Goal: Task Accomplishment & Management: Manage account settings

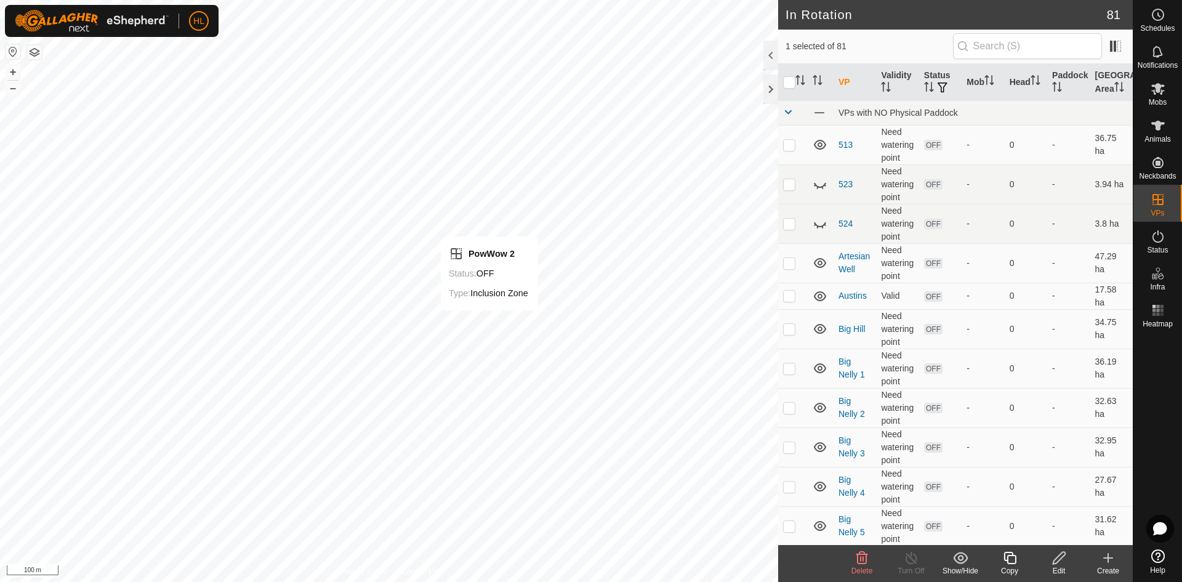
checkbox input "false"
checkbox input "true"
click at [920, 564] on turn-off-svg-icon at bounding box center [911, 557] width 49 height 15
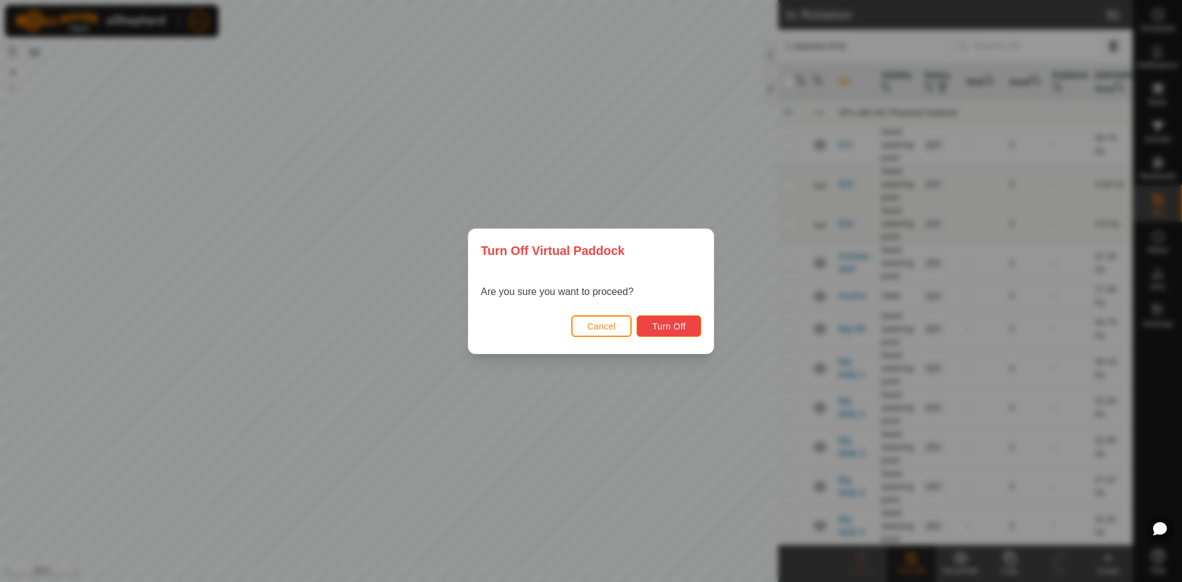
click at [661, 330] on span "Turn Off" at bounding box center [669, 326] width 34 height 10
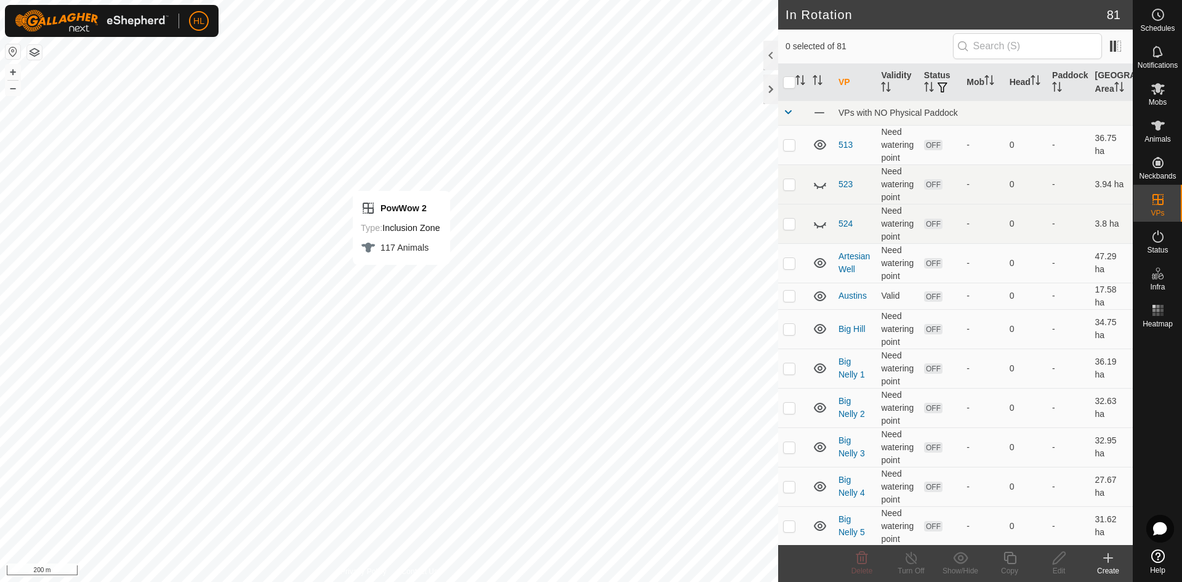
checkbox input "true"
click at [905, 559] on icon at bounding box center [911, 557] width 15 height 15
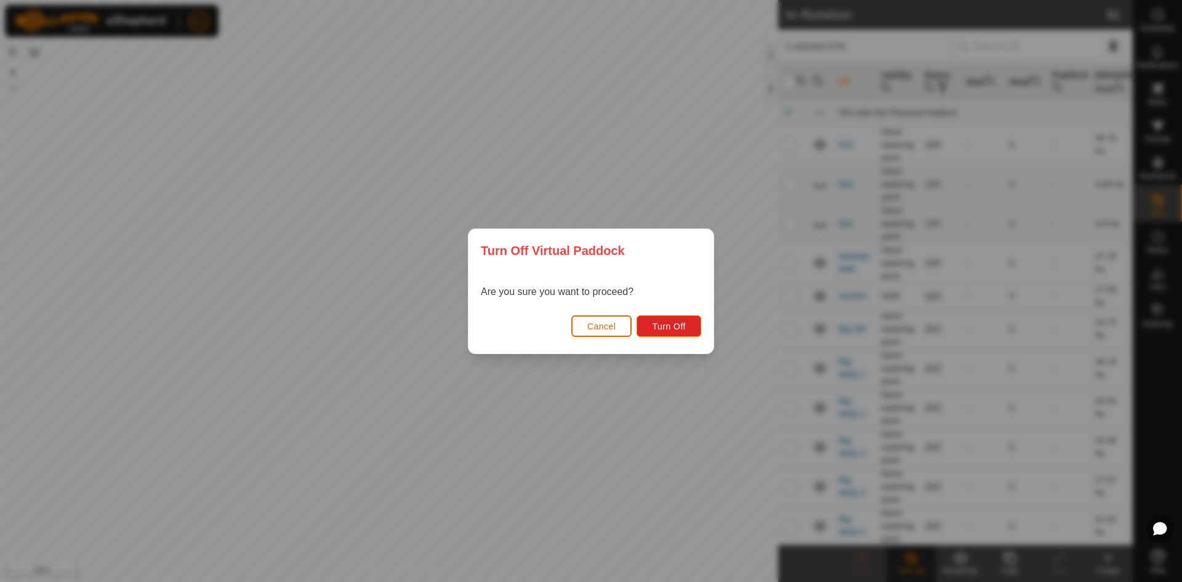
click at [611, 321] on span "Cancel" at bounding box center [601, 326] width 29 height 10
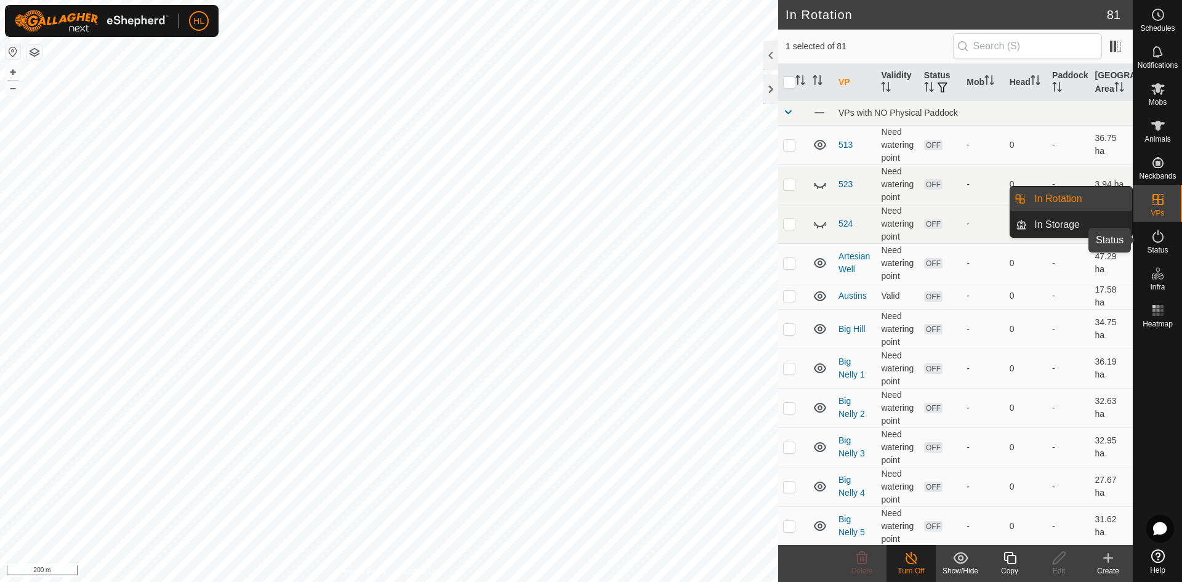
click at [1172, 236] on div "Status" at bounding box center [1157, 240] width 49 height 37
click at [1162, 243] on icon at bounding box center [1158, 236] width 15 height 15
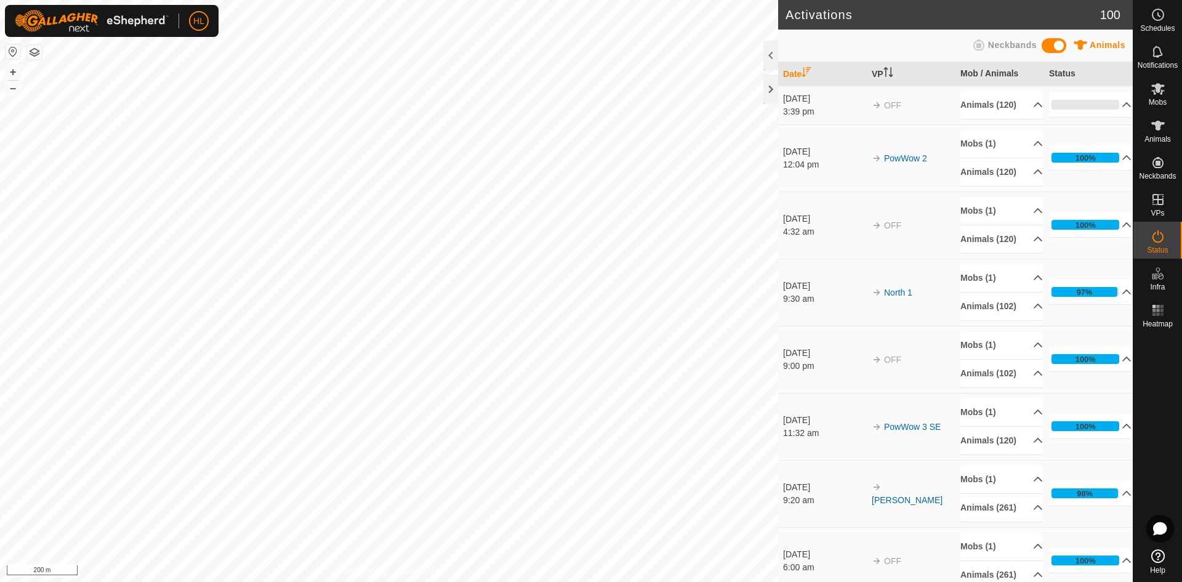
click at [1150, 247] on span "Status" at bounding box center [1157, 249] width 21 height 7
click at [1099, 106] on p-accordion-header "0%" at bounding box center [1090, 104] width 83 height 25
click at [1112, 113] on p-accordion-header "10%" at bounding box center [1090, 104] width 83 height 25
click at [1119, 117] on p-accordion-header "34%" at bounding box center [1090, 104] width 83 height 25
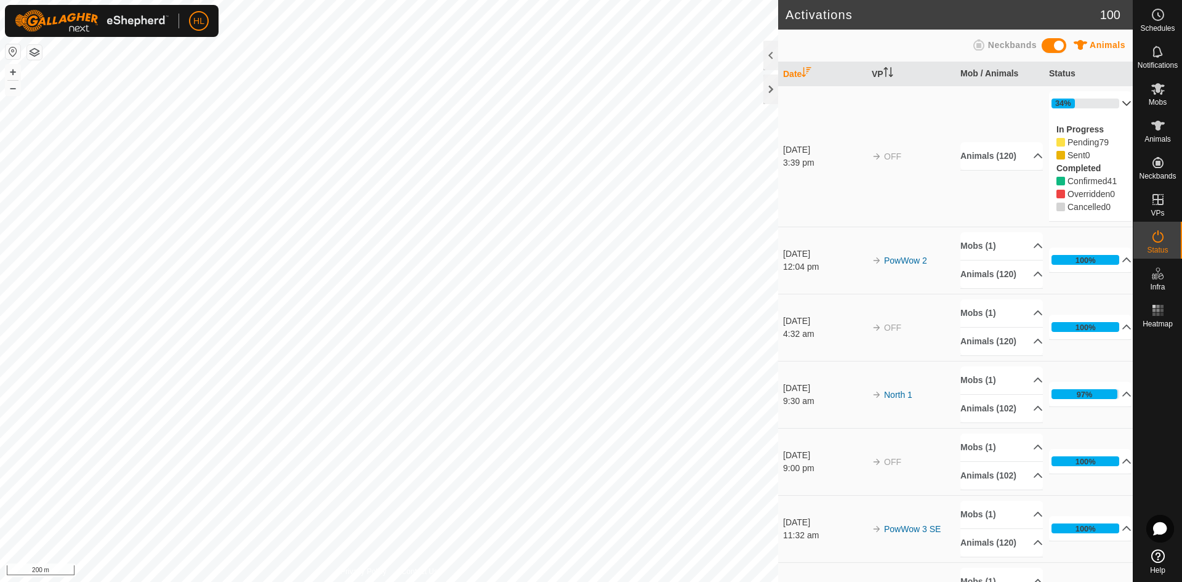
click at [48, 17] on img at bounding box center [92, 21] width 154 height 22
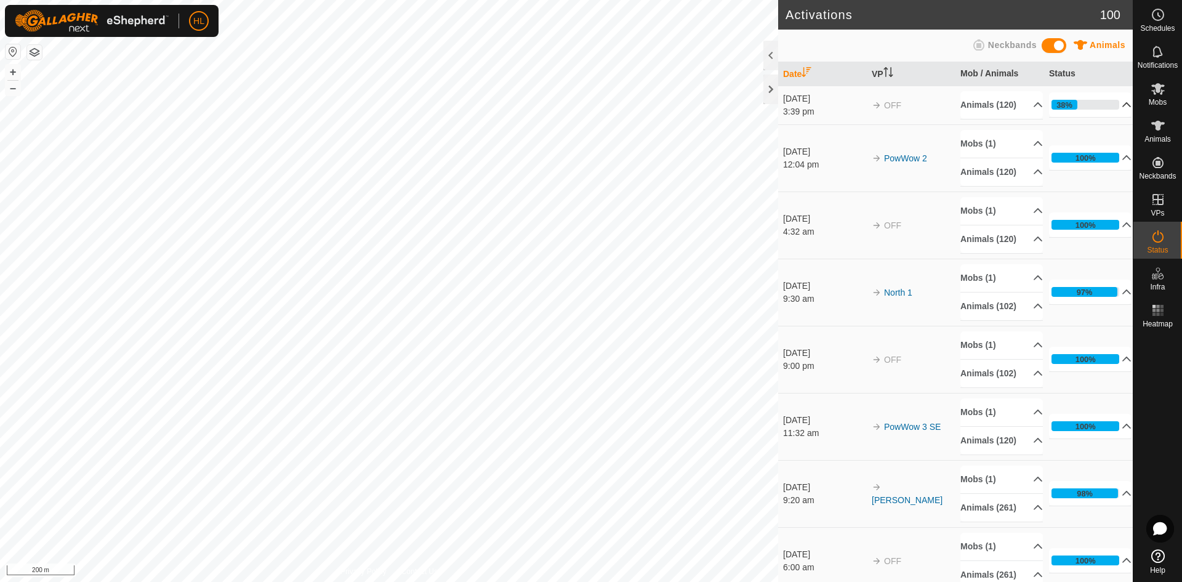
click at [1100, 115] on p-accordion-header "38%" at bounding box center [1090, 104] width 83 height 25
click at [1097, 115] on p-accordion-header "46%" at bounding box center [1090, 104] width 83 height 25
click at [1079, 110] on p-accordion-header "46%" at bounding box center [1090, 104] width 83 height 25
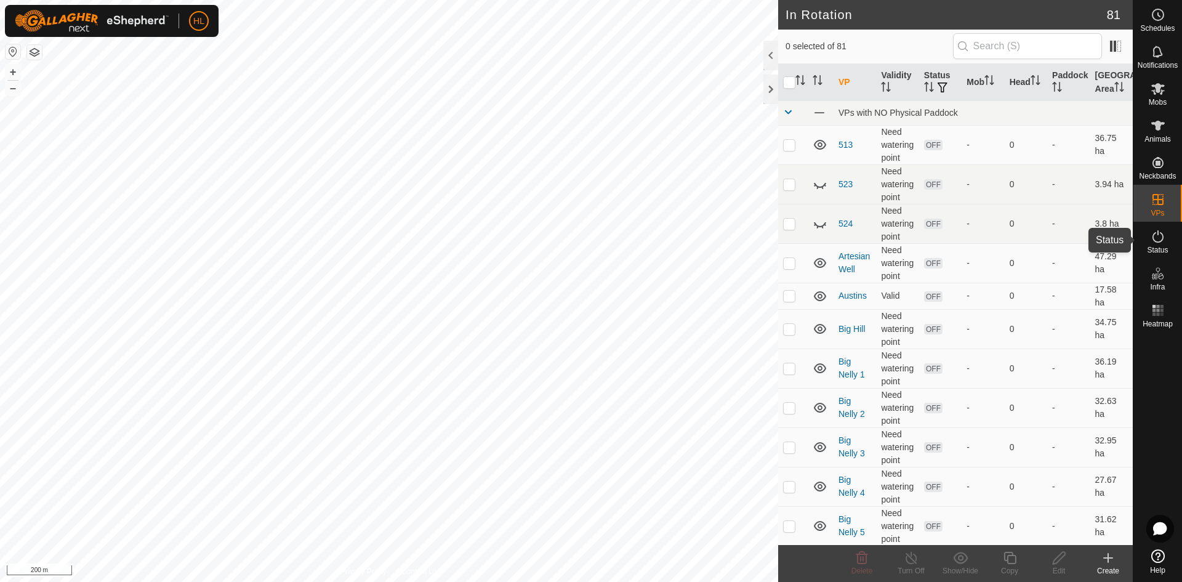
click at [1157, 240] on icon at bounding box center [1158, 236] width 15 height 15
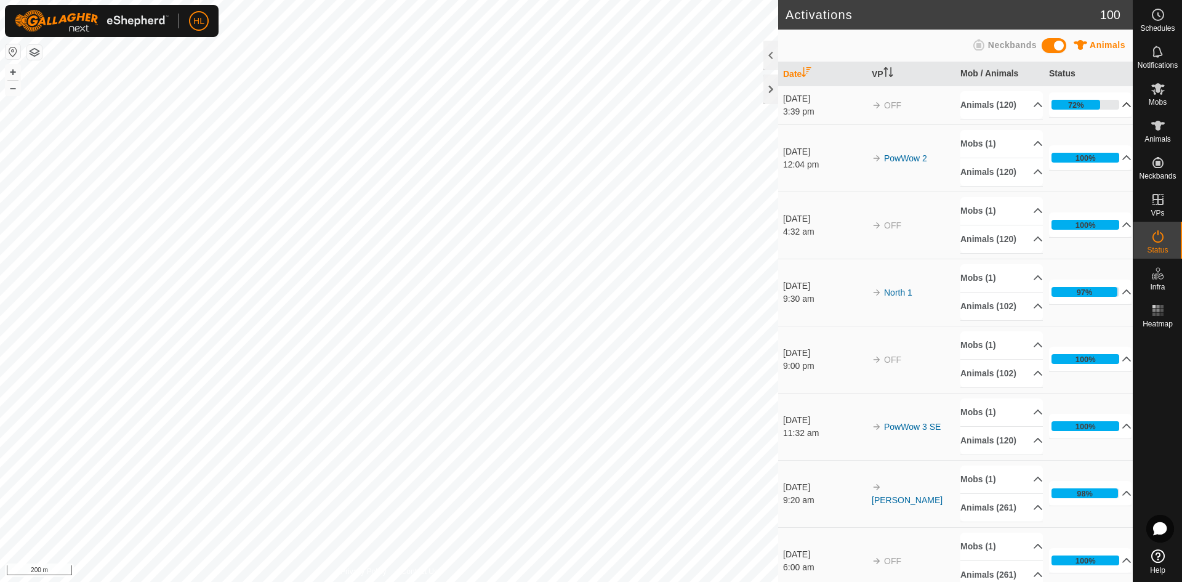
click at [1074, 113] on p-accordion-header "72%" at bounding box center [1090, 104] width 83 height 25
click at [1110, 117] on p-accordion-header "72%" at bounding box center [1090, 104] width 83 height 25
click at [1095, 117] on p-accordion-header "72%" at bounding box center [1090, 104] width 83 height 25
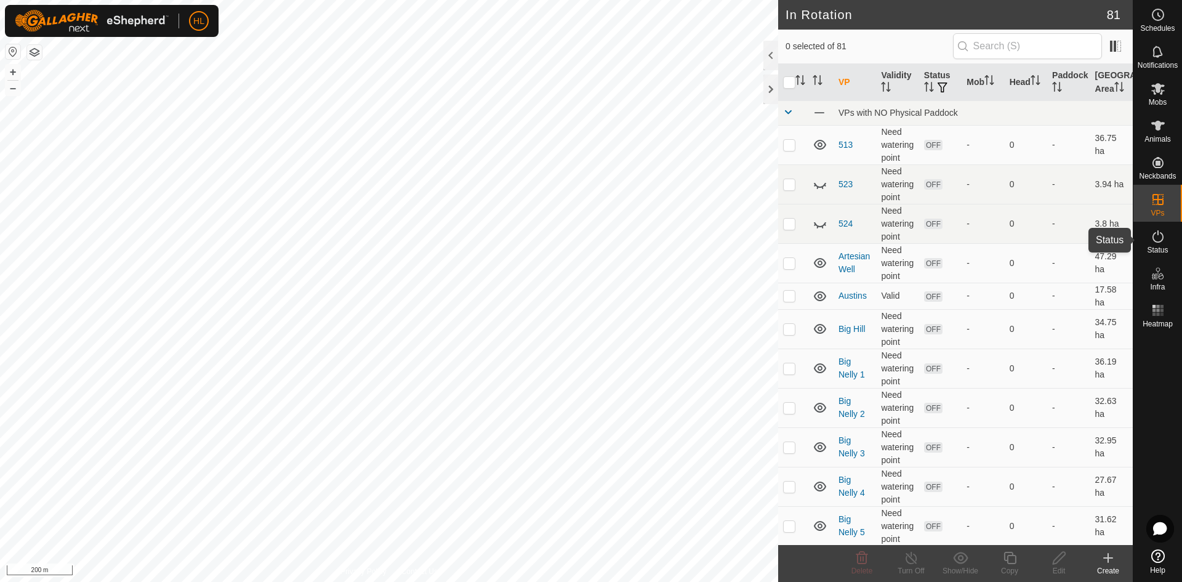
click at [1162, 239] on icon at bounding box center [1158, 236] width 11 height 12
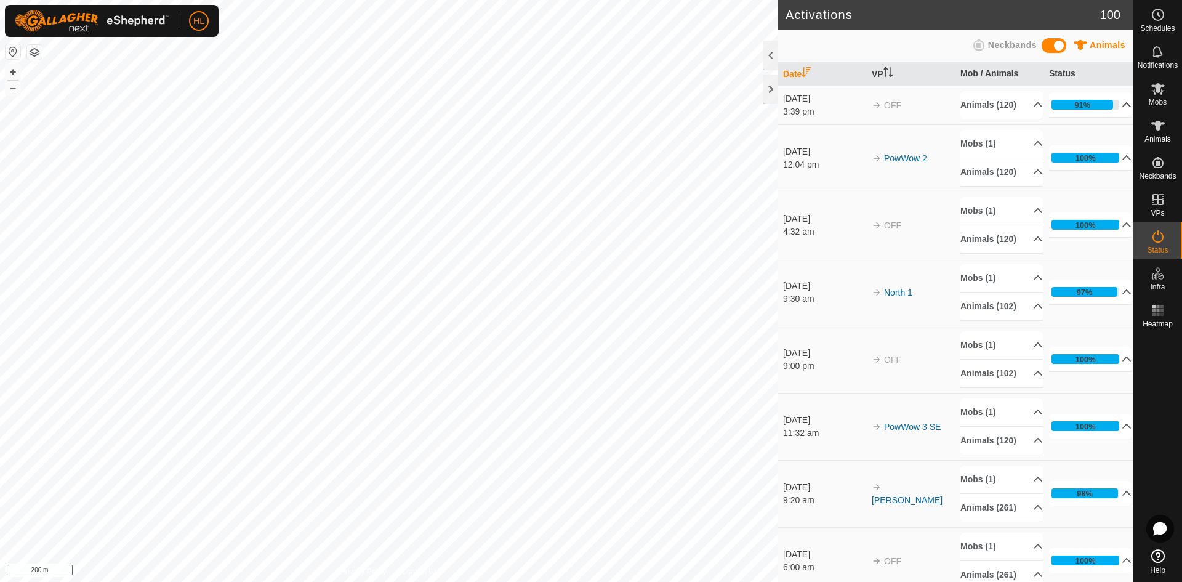
click at [1093, 116] on p-accordion-header "91%" at bounding box center [1090, 104] width 83 height 25
click at [1098, 117] on p-accordion-header "91%" at bounding box center [1090, 104] width 83 height 25
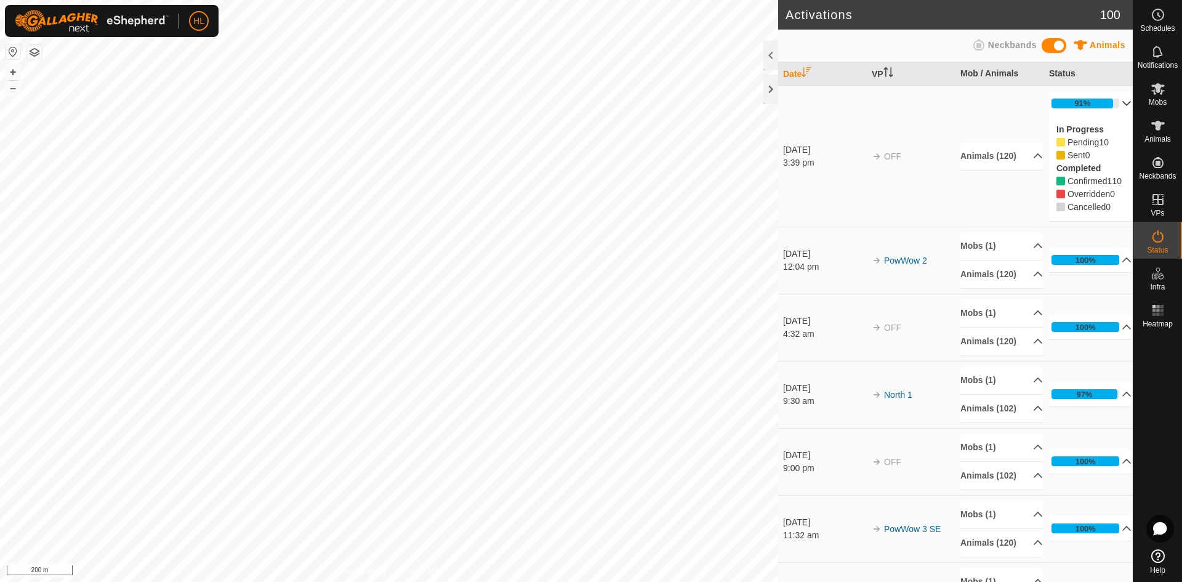
click at [1100, 107] on p-accordion-header "91%" at bounding box center [1090, 103] width 83 height 25
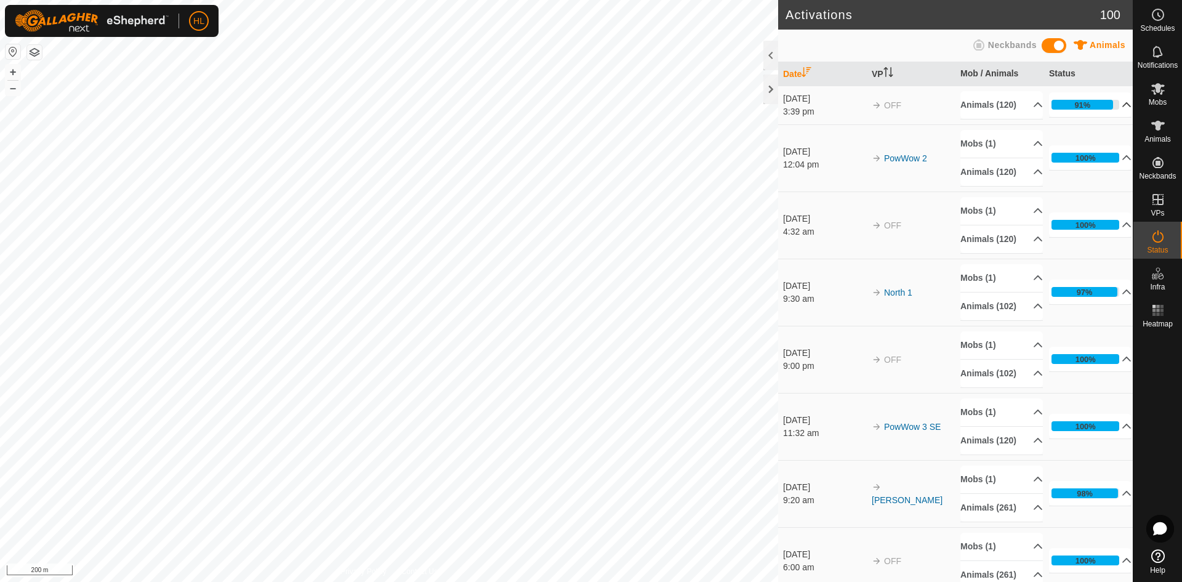
click at [1095, 111] on p-accordion-header "91%" at bounding box center [1090, 104] width 83 height 25
click at [1100, 113] on p-accordion-header "93%" at bounding box center [1090, 104] width 83 height 25
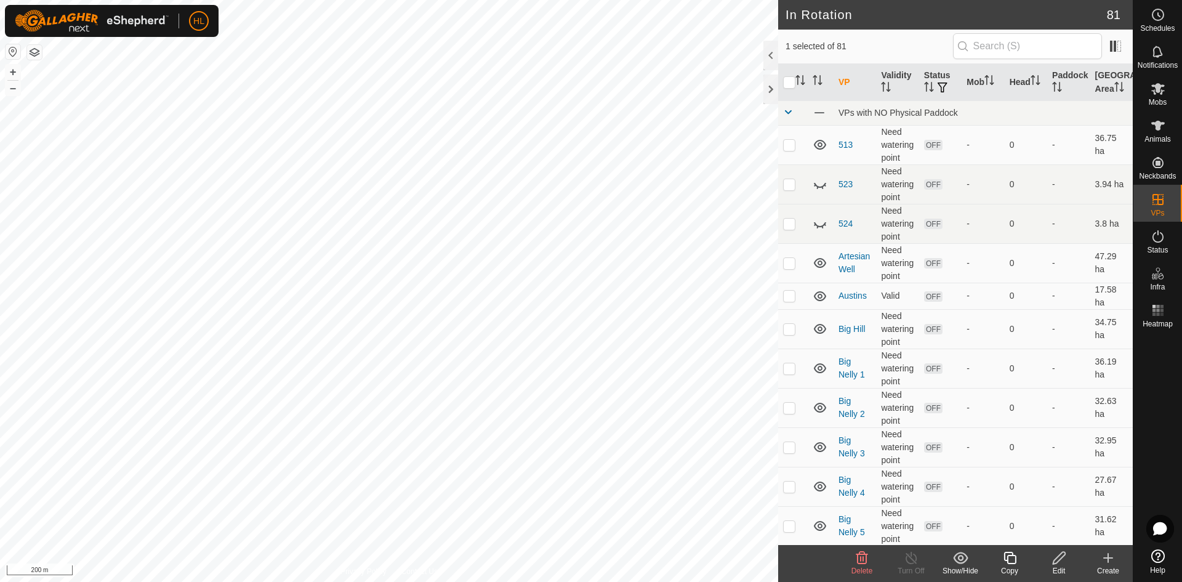
checkbox input "false"
checkbox input "true"
drag, startPoint x: 1168, startPoint y: 248, endPoint x: 1147, endPoint y: 201, distance: 51.3
click at [1168, 248] on span "Status" at bounding box center [1157, 249] width 21 height 7
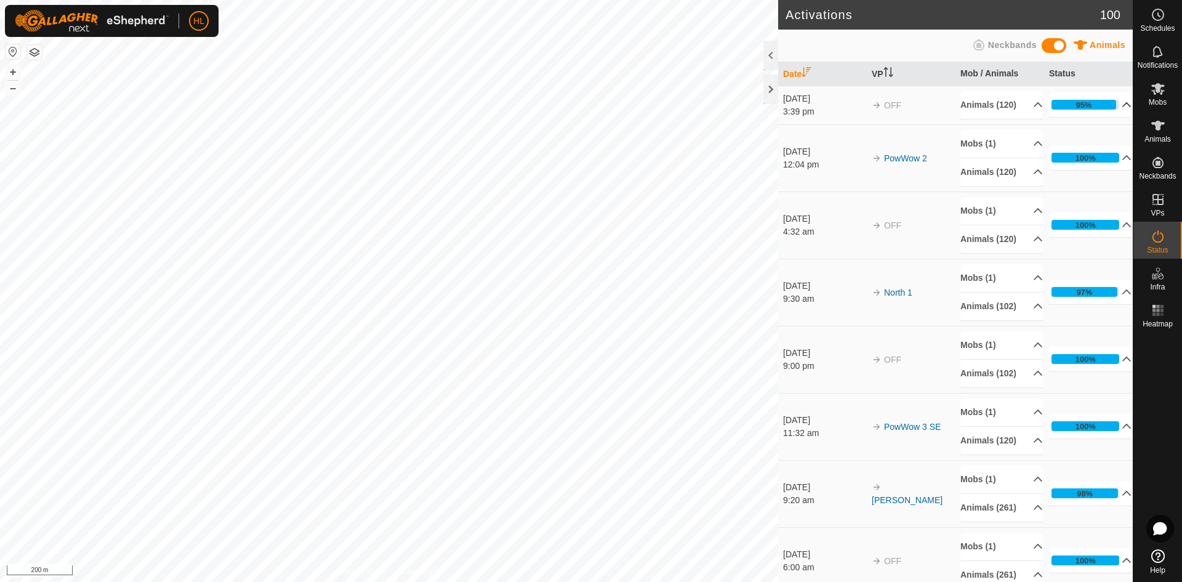
click at [1090, 110] on div "95%" at bounding box center [1084, 105] width 65 height 10
click at [1076, 111] on div "95%" at bounding box center [1084, 105] width 16 height 12
click at [1101, 116] on p-accordion-header "96%" at bounding box center [1090, 104] width 83 height 25
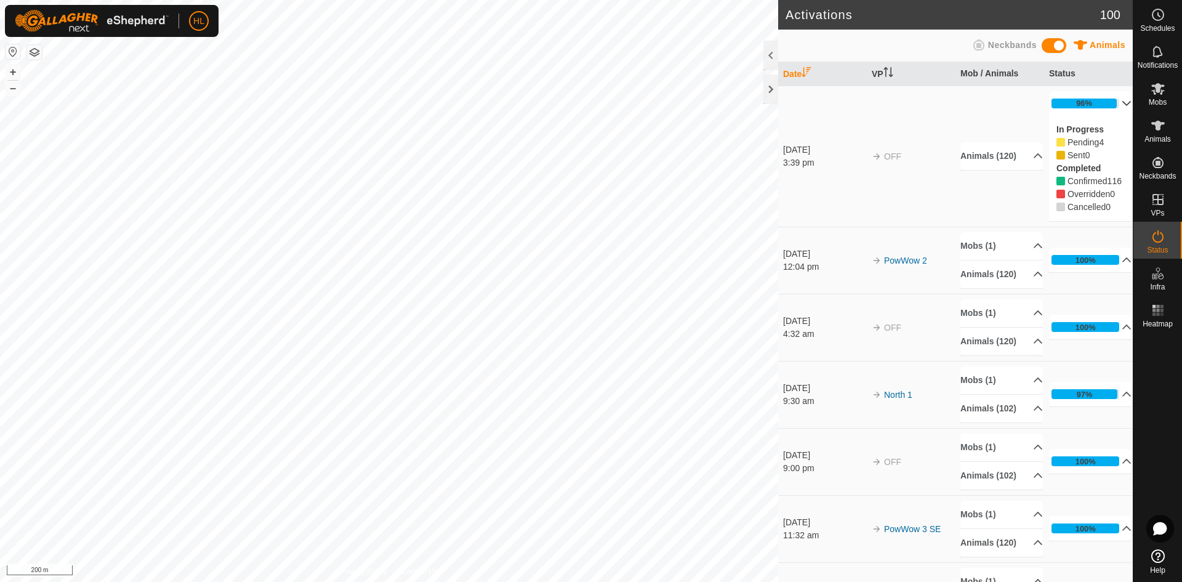
click at [1101, 107] on p-accordion-header "96%" at bounding box center [1090, 103] width 83 height 25
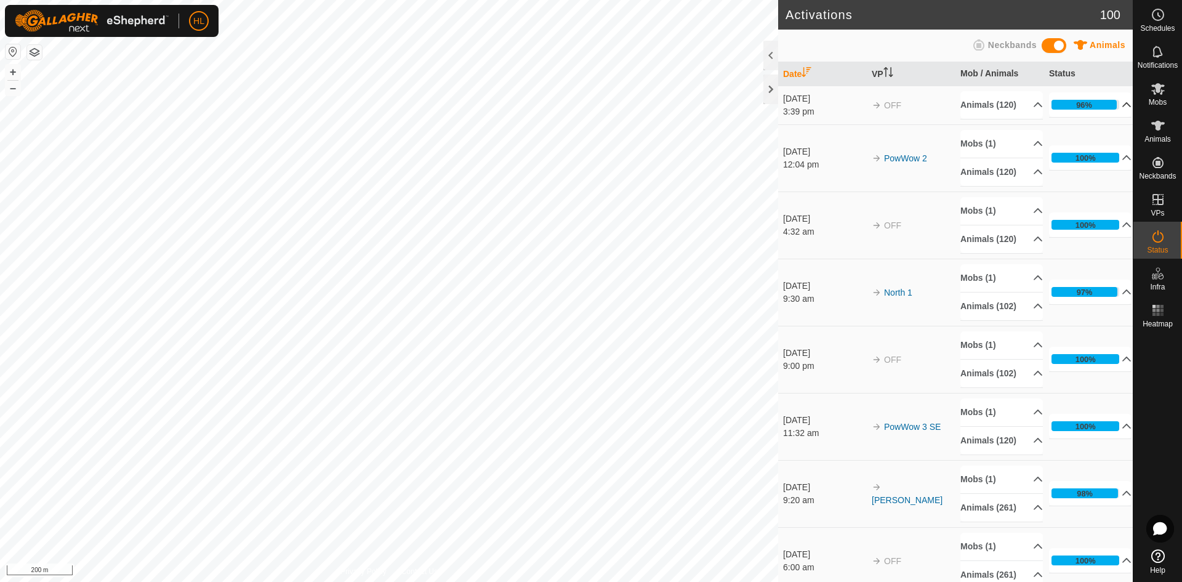
click at [1071, 117] on p-accordion-header "96%" at bounding box center [1090, 104] width 83 height 25
click at [1105, 111] on p-accordion-header "96%" at bounding box center [1090, 104] width 83 height 25
click at [1105, 116] on p-accordion-header "97%" at bounding box center [1090, 104] width 83 height 25
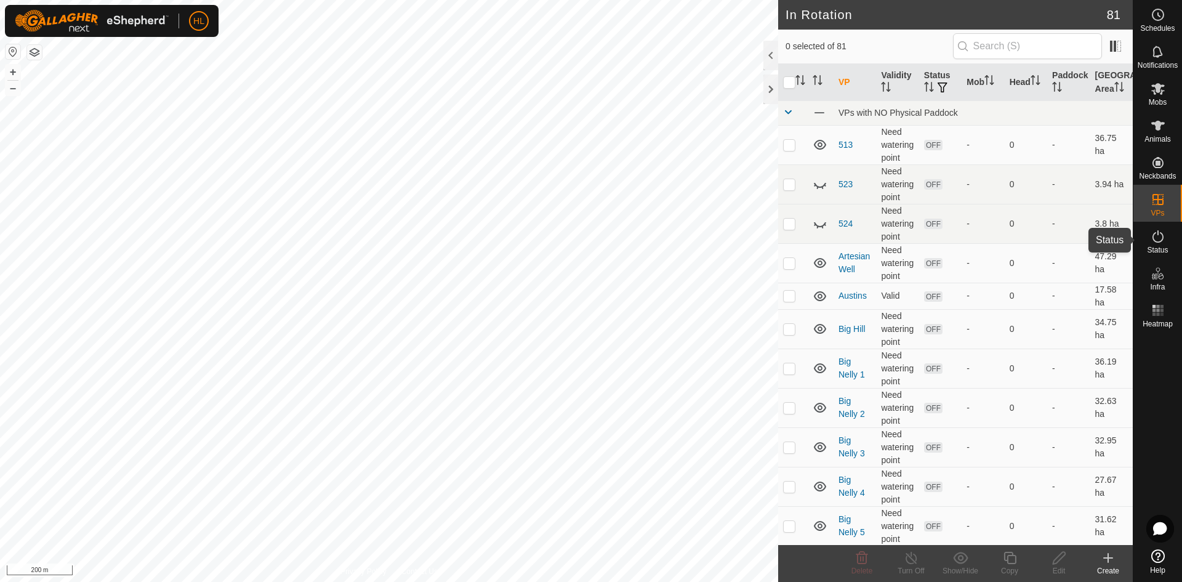
click at [1159, 244] on es-activation-svg-icon at bounding box center [1158, 237] width 22 height 20
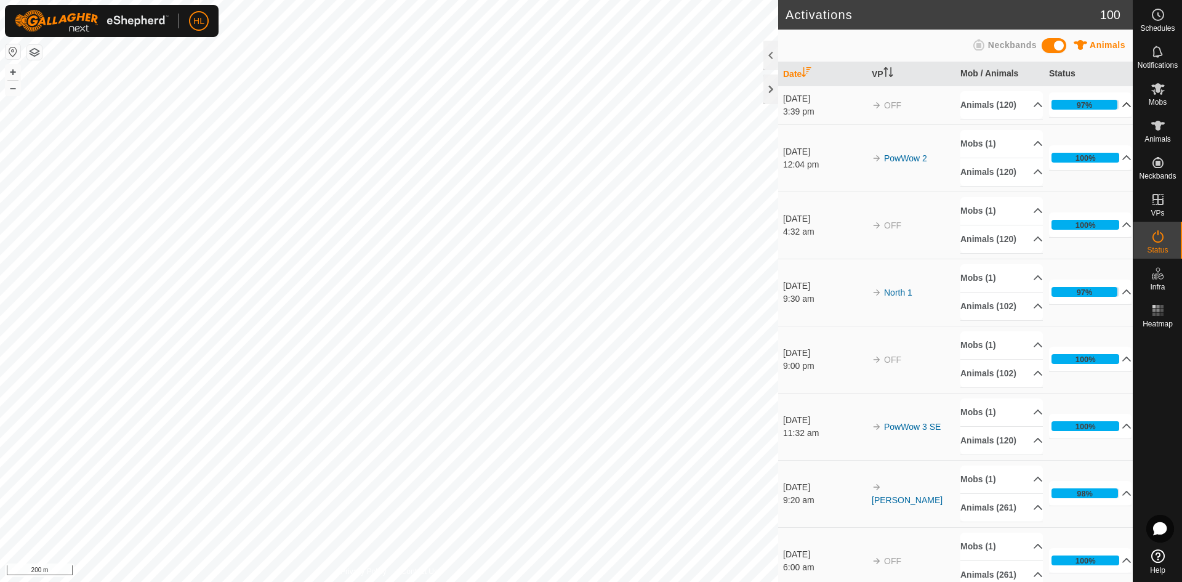
click at [1077, 115] on p-accordion-header "97%" at bounding box center [1090, 104] width 83 height 25
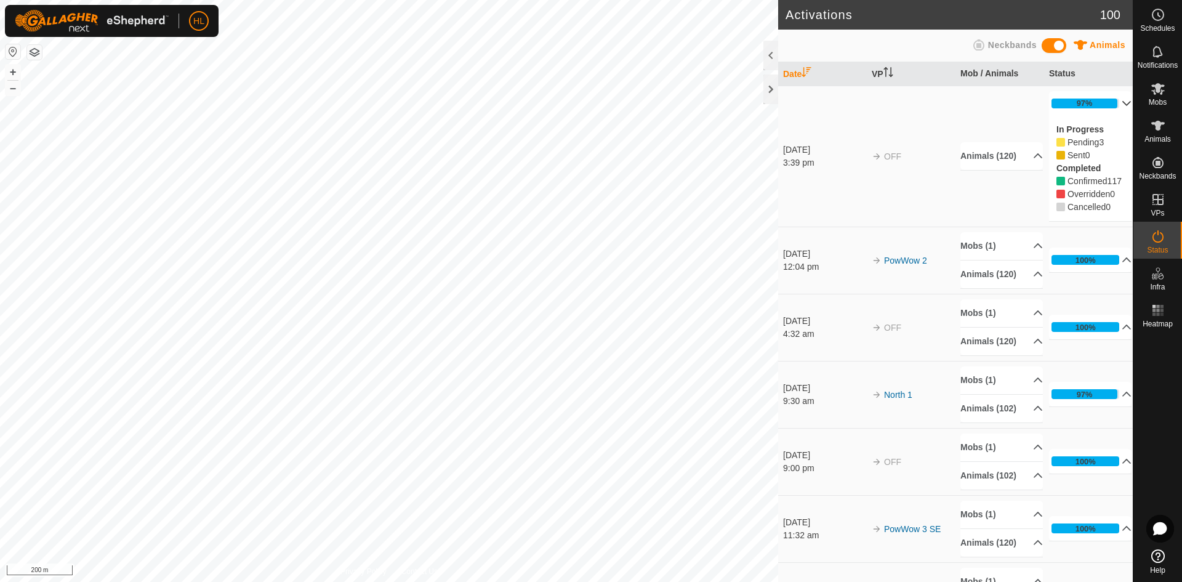
click at [1081, 108] on p-accordion-header "97%" at bounding box center [1090, 103] width 83 height 25
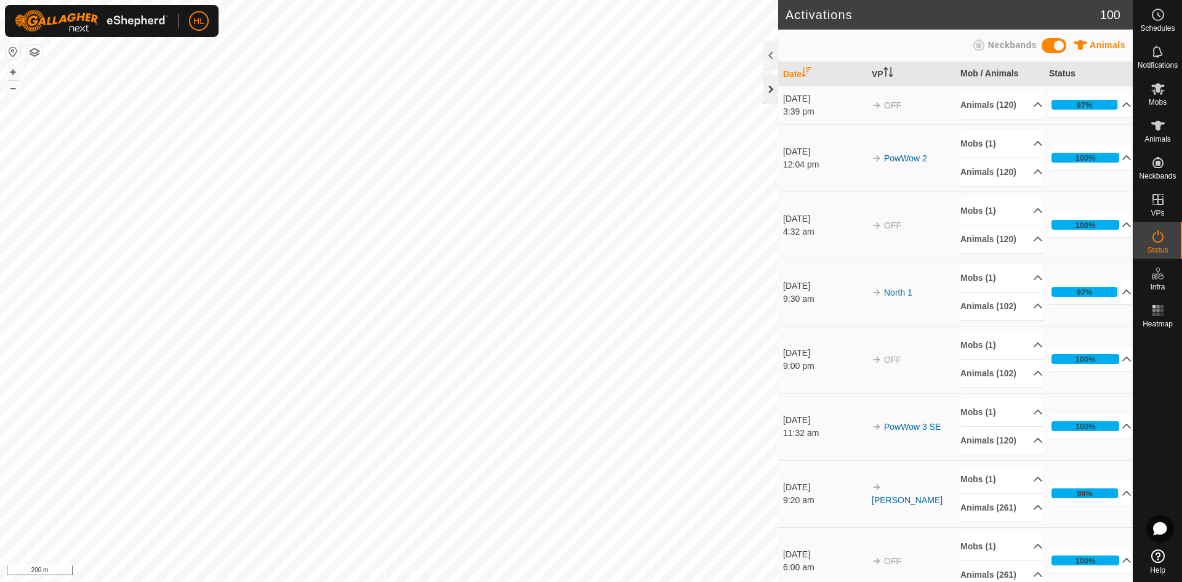
click at [772, 89] on div at bounding box center [770, 89] width 15 height 30
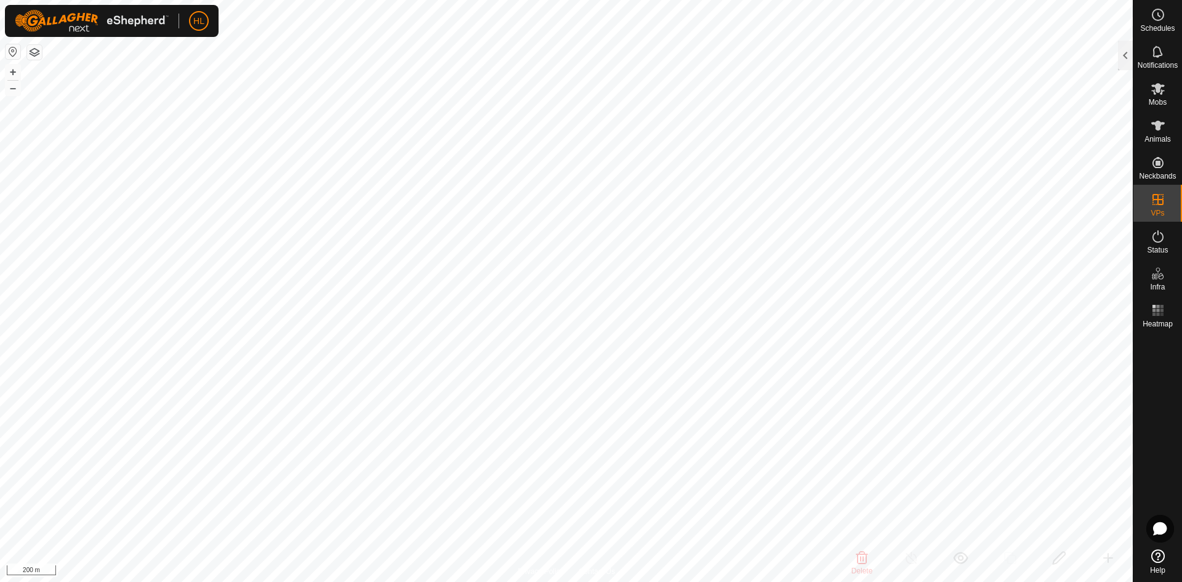
checkbox input "true"
checkbox input "false"
checkbox input "true"
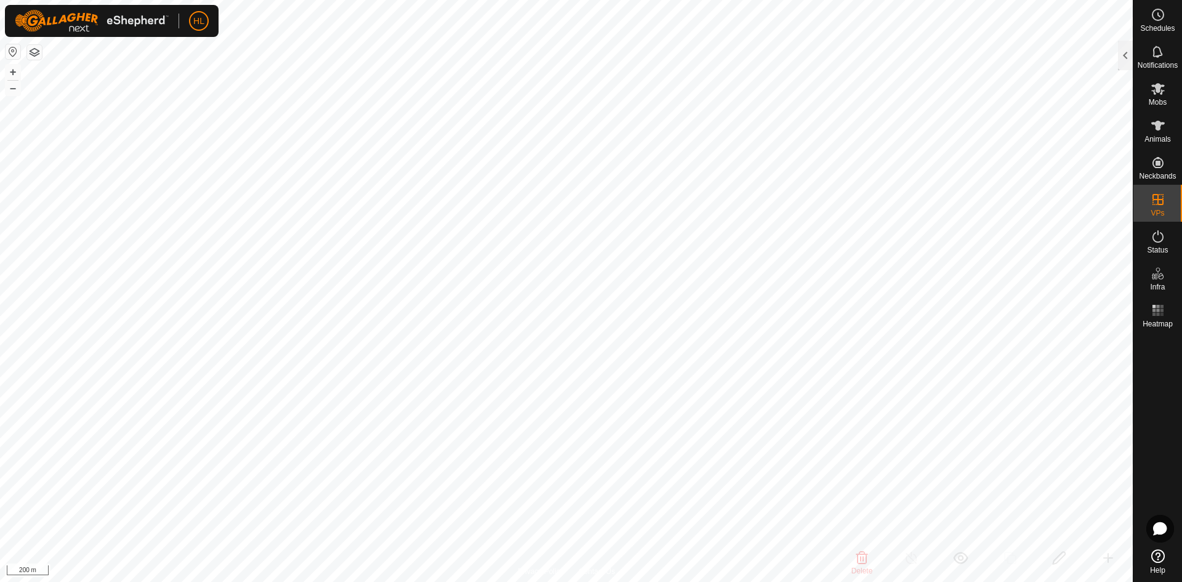
checkbox input "false"
click at [1127, 47] on div at bounding box center [1125, 56] width 15 height 30
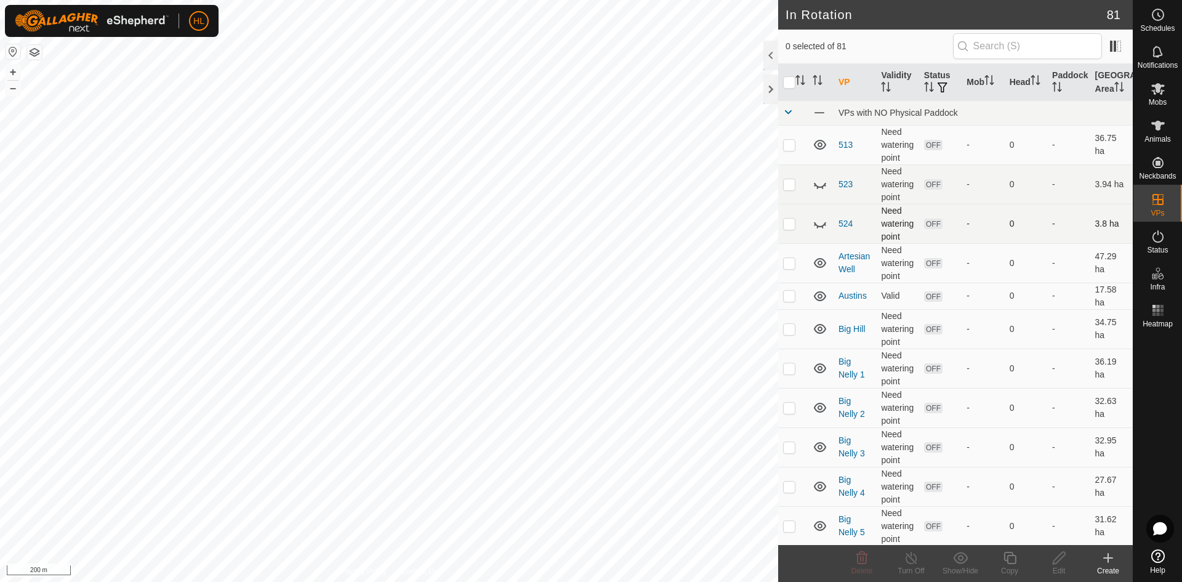
checkbox input "true"
click at [1061, 558] on icon at bounding box center [1059, 558] width 12 height 12
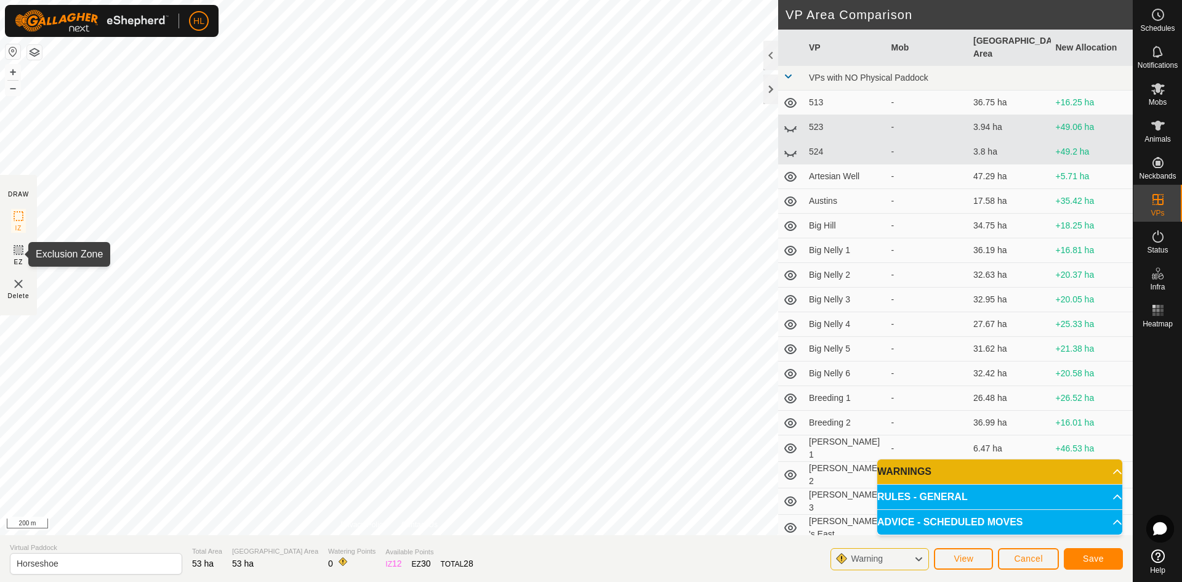
click at [14, 251] on icon at bounding box center [18, 250] width 15 height 15
click at [18, 219] on icon at bounding box center [18, 216] width 15 height 15
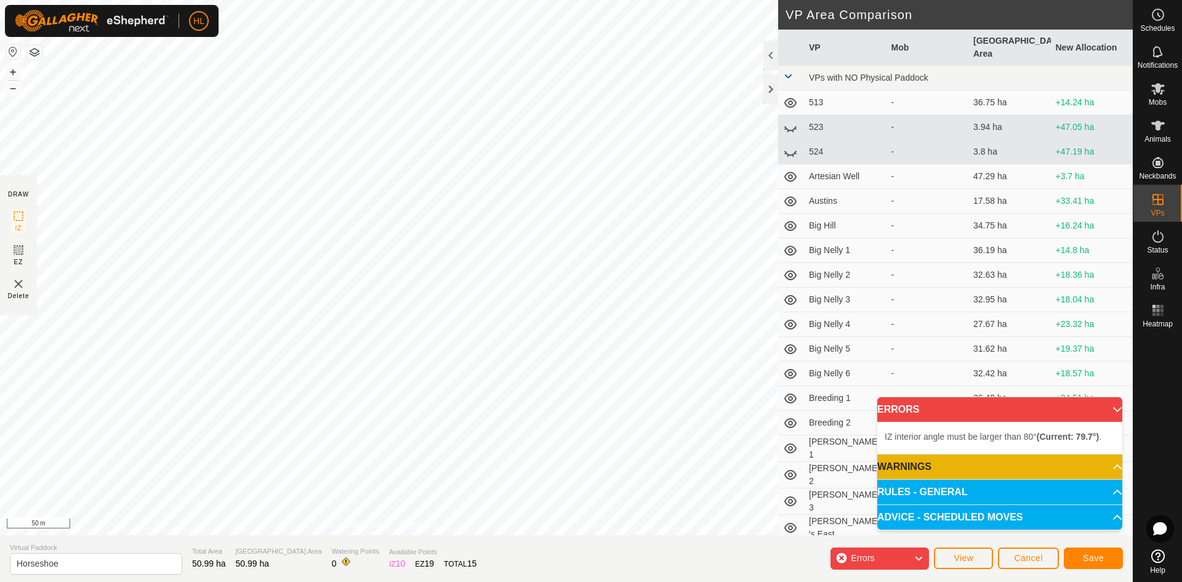
click at [269, 385] on div "IZ interior angle must be larger than 80° (Current: 79.7°) . + – ⇧ i 50 m" at bounding box center [389, 267] width 778 height 535
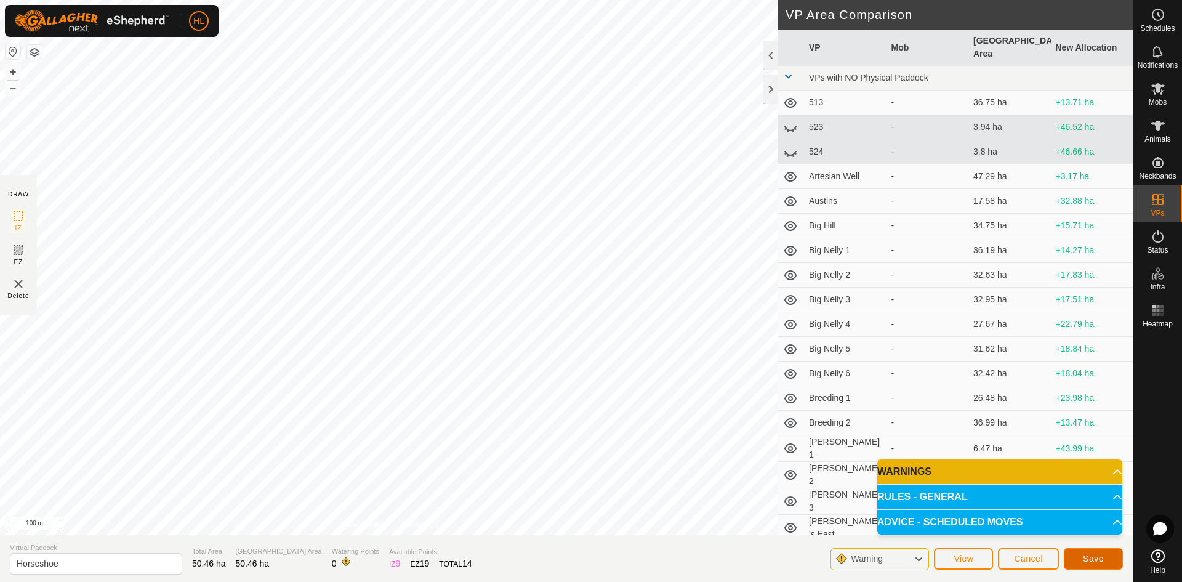
click at [1093, 558] on span "Save" at bounding box center [1093, 558] width 21 height 10
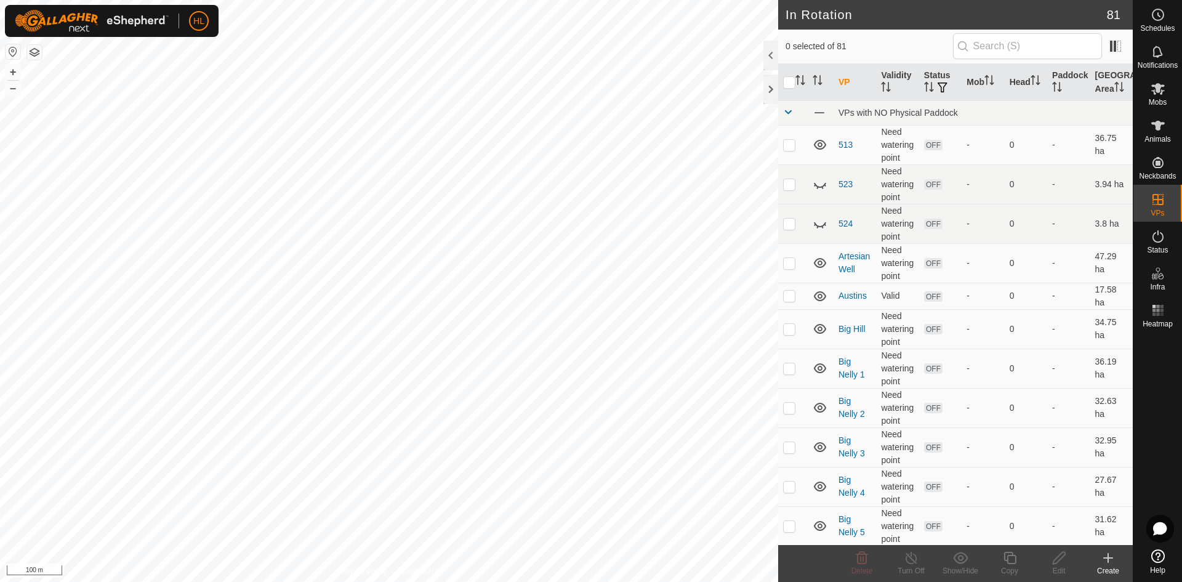
checkbox input "true"
click at [1068, 562] on edit-svg-icon at bounding box center [1058, 557] width 49 height 15
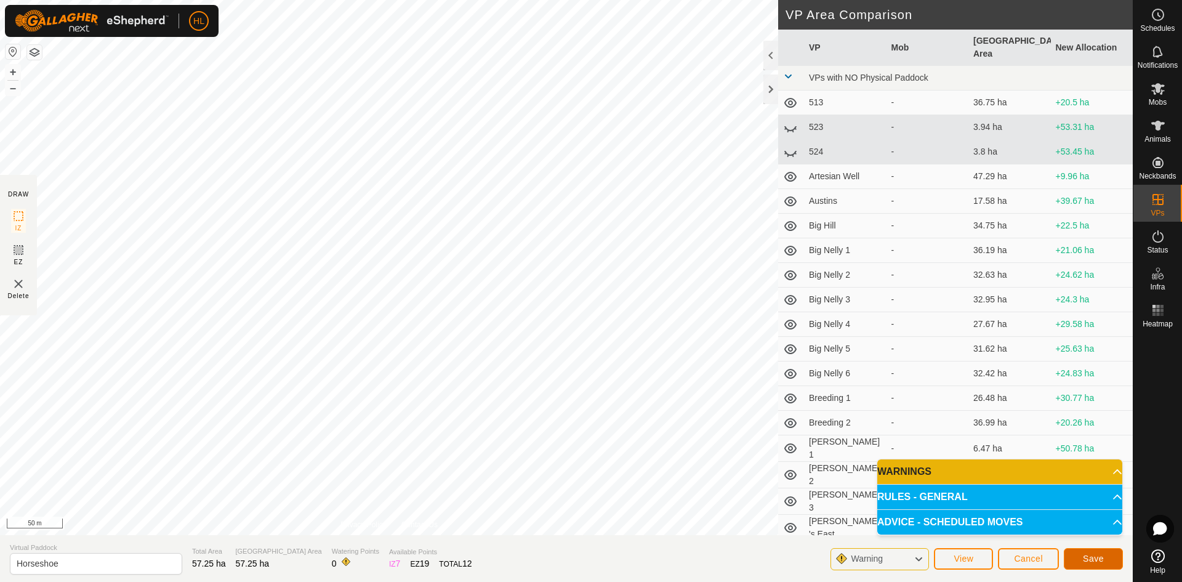
click at [1085, 561] on span "Save" at bounding box center [1093, 558] width 21 height 10
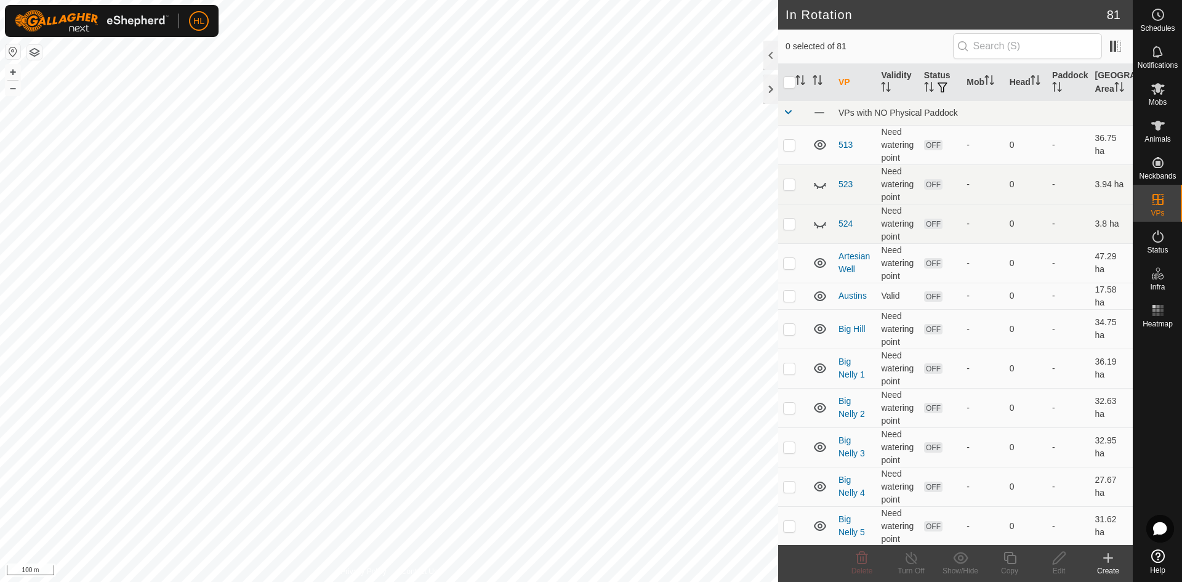
checkbox input "true"
click at [1064, 563] on icon at bounding box center [1059, 557] width 15 height 15
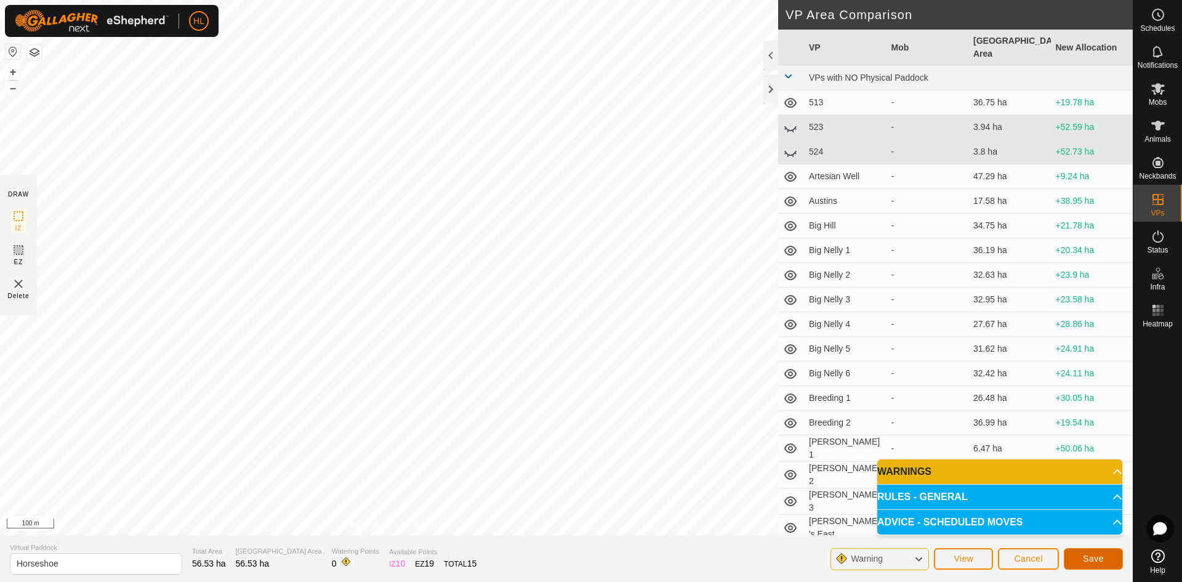
click at [1099, 560] on span "Save" at bounding box center [1093, 558] width 21 height 10
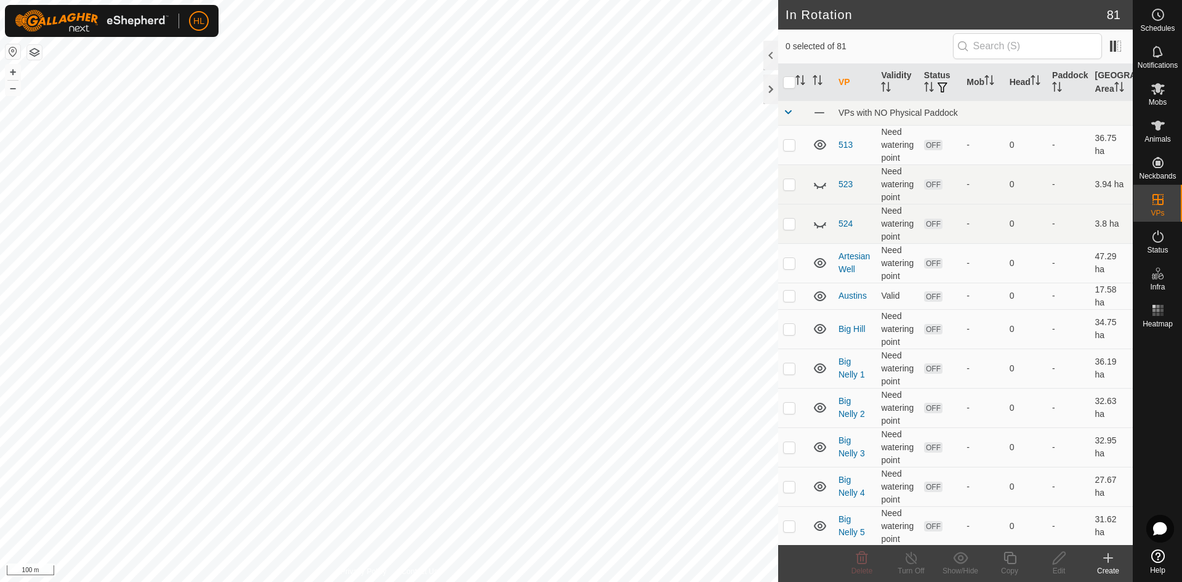
checkbox input "true"
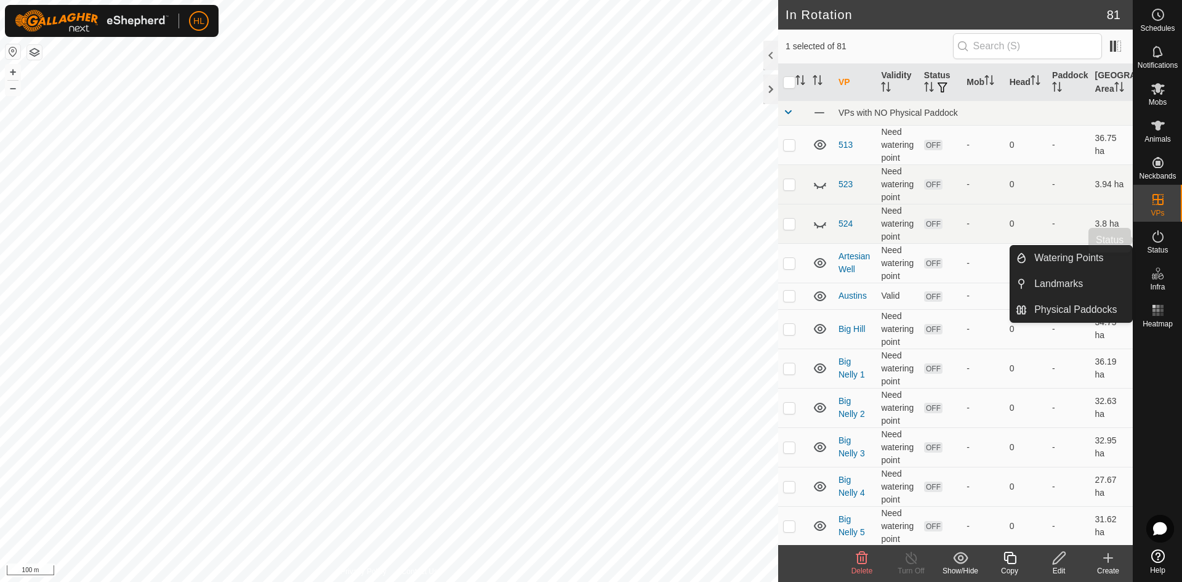
click at [1162, 242] on icon at bounding box center [1158, 236] width 15 height 15
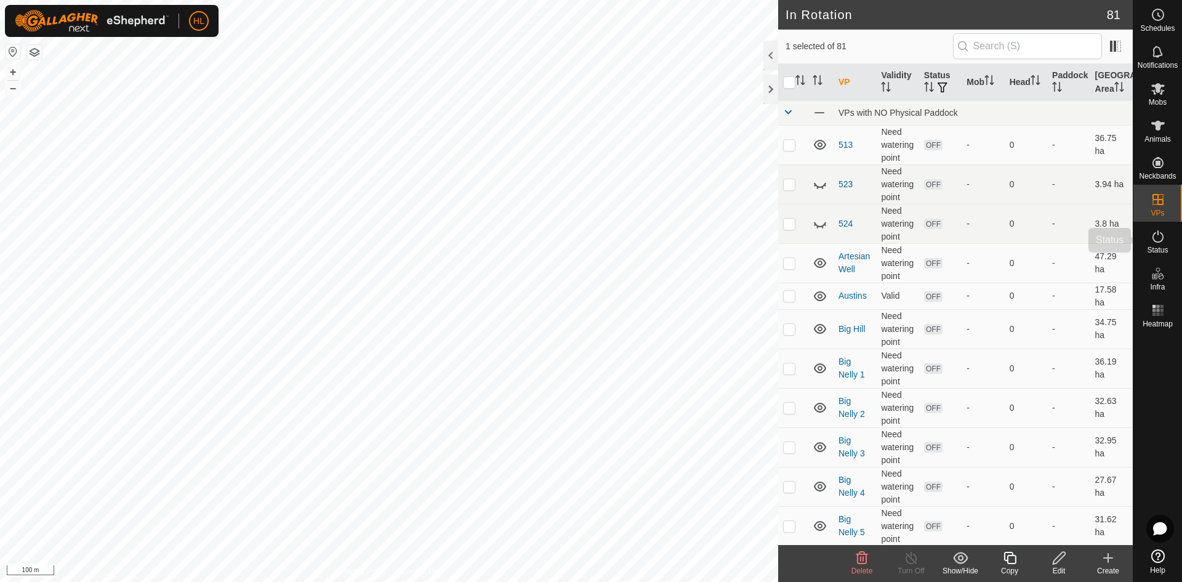
click at [1159, 241] on icon at bounding box center [1158, 236] width 15 height 15
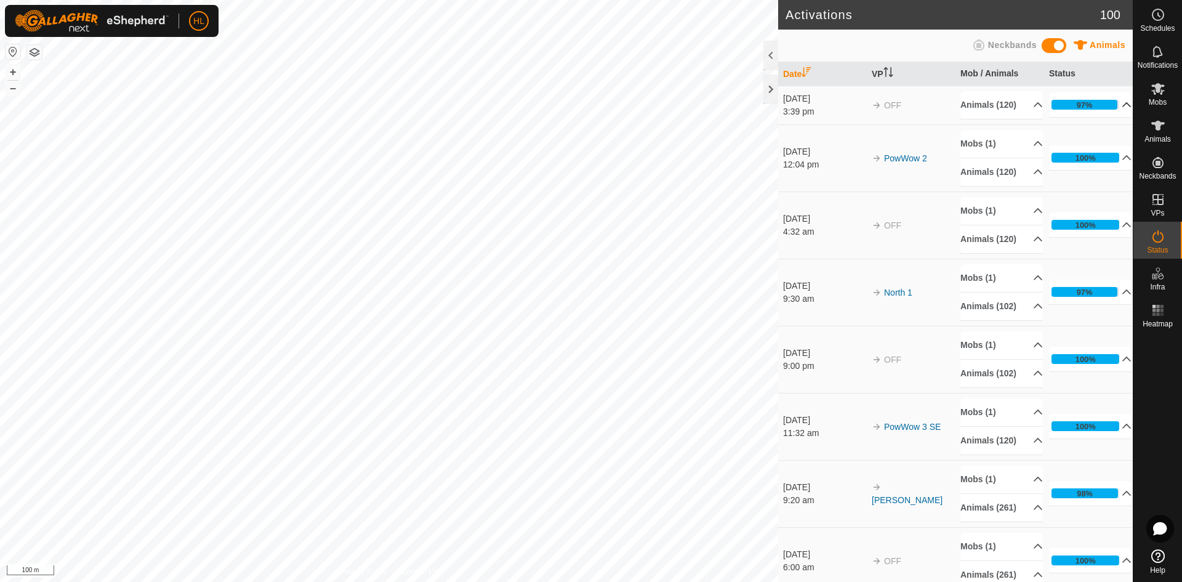
click at [1074, 110] on p-accordion-header "97%" at bounding box center [1090, 104] width 83 height 25
click at [1073, 110] on p-accordion-header "97%" at bounding box center [1090, 104] width 83 height 25
click at [1111, 116] on p-accordion-header "97%" at bounding box center [1090, 104] width 83 height 25
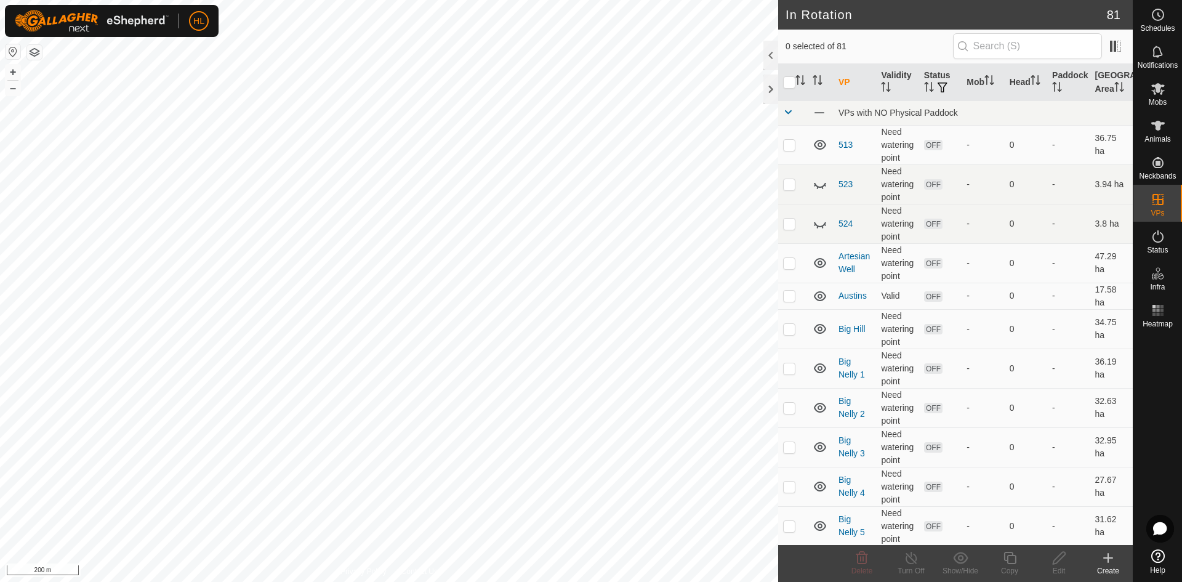
checkbox input "true"
click at [1053, 563] on icon at bounding box center [1059, 558] width 12 height 12
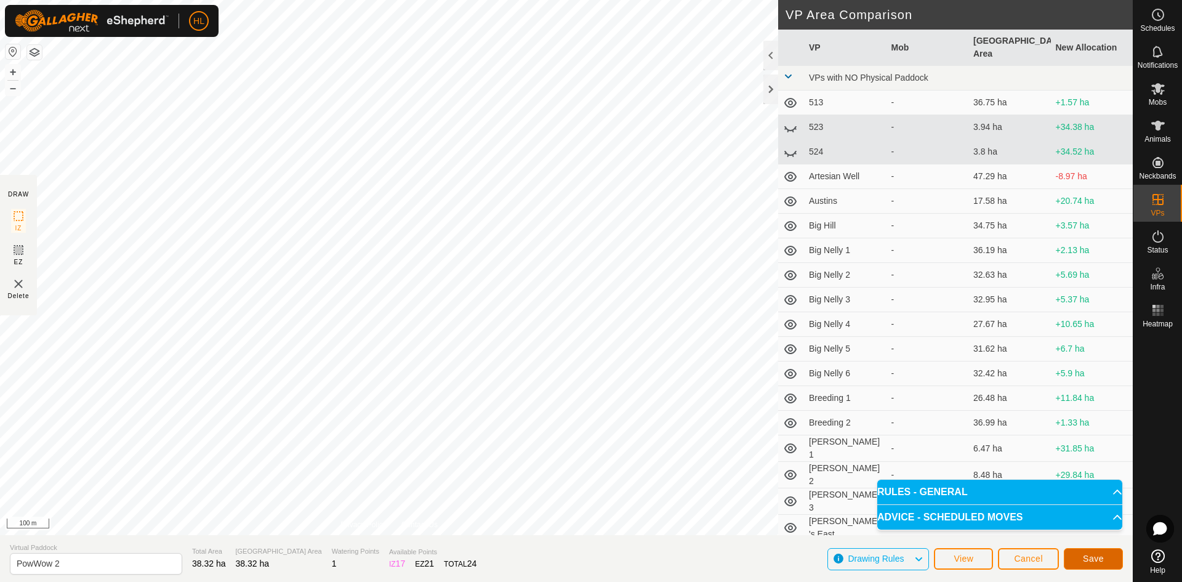
click at [1091, 558] on span "Save" at bounding box center [1093, 558] width 21 height 10
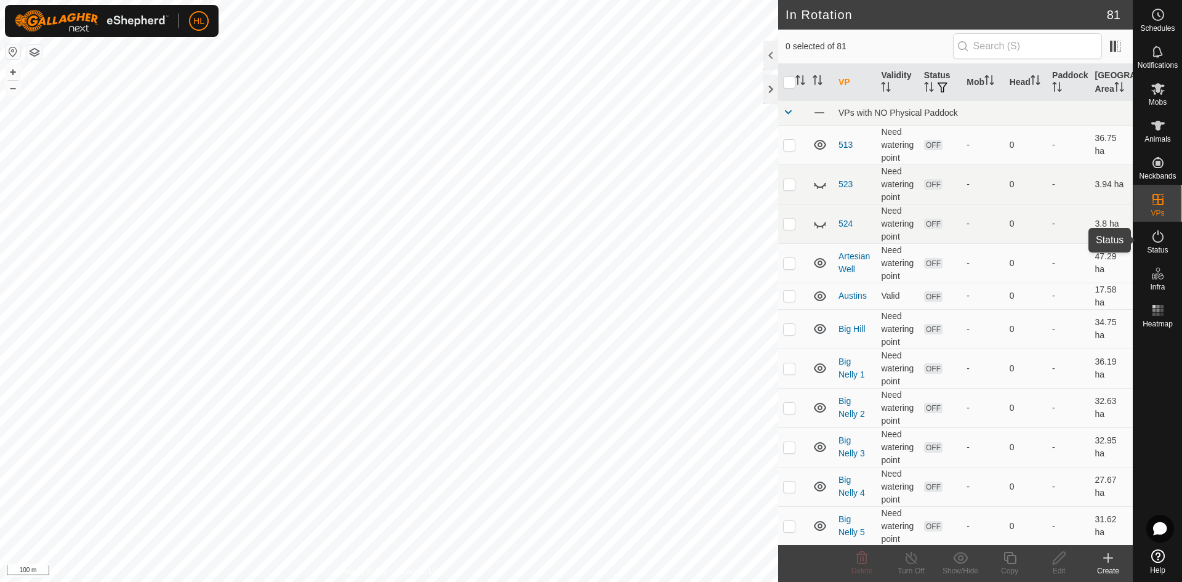
click at [1151, 242] on icon at bounding box center [1158, 236] width 15 height 15
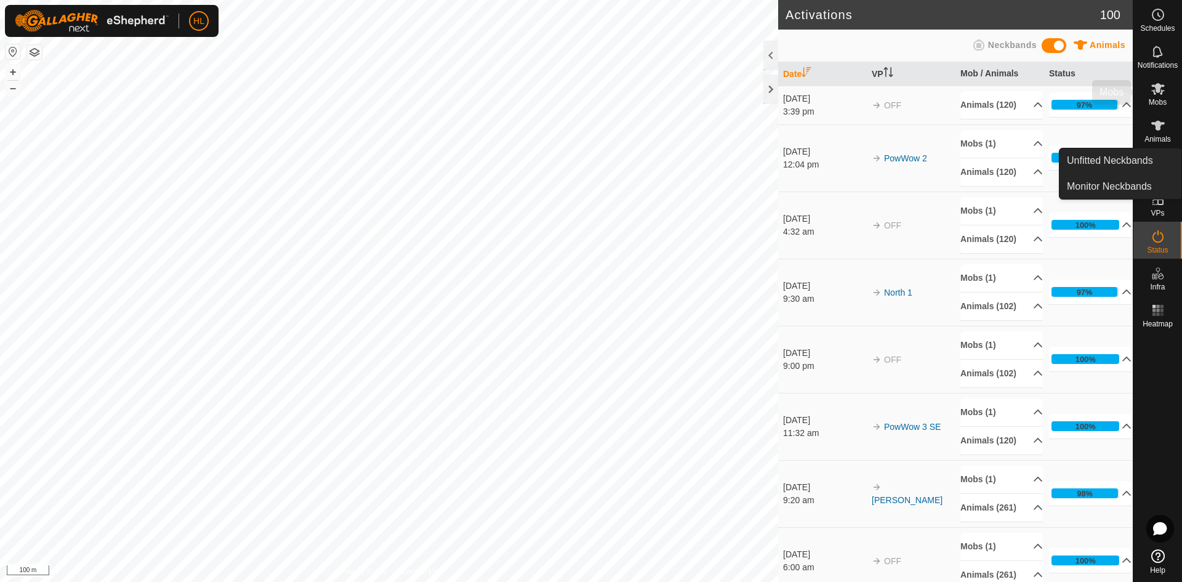
click at [1154, 92] on icon at bounding box center [1158, 89] width 14 height 12
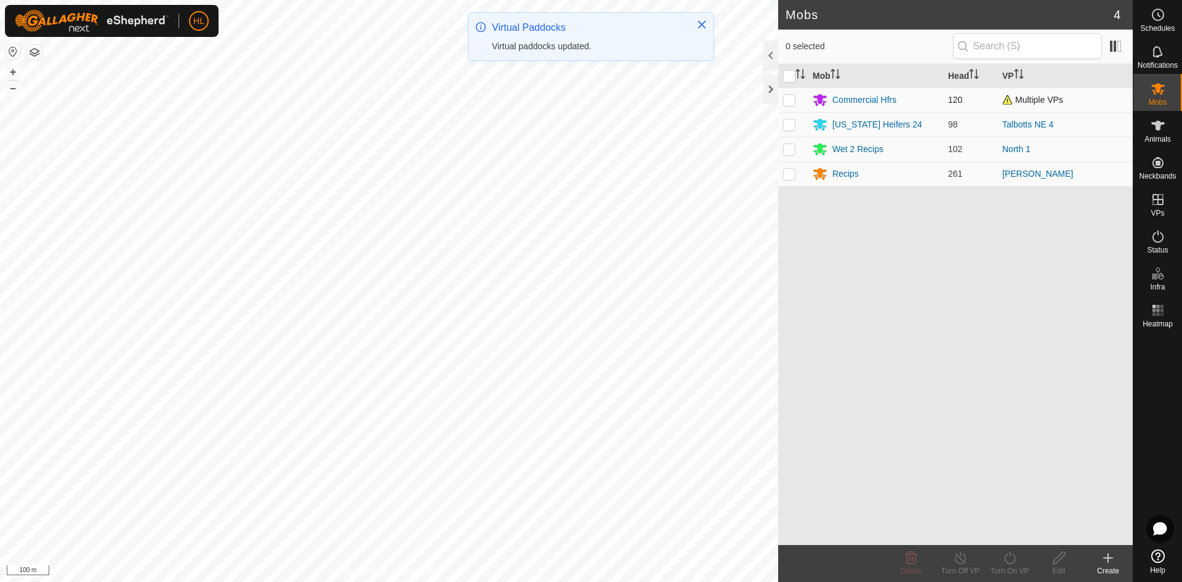
click at [797, 100] on td at bounding box center [793, 99] width 30 height 25
checkbox input "true"
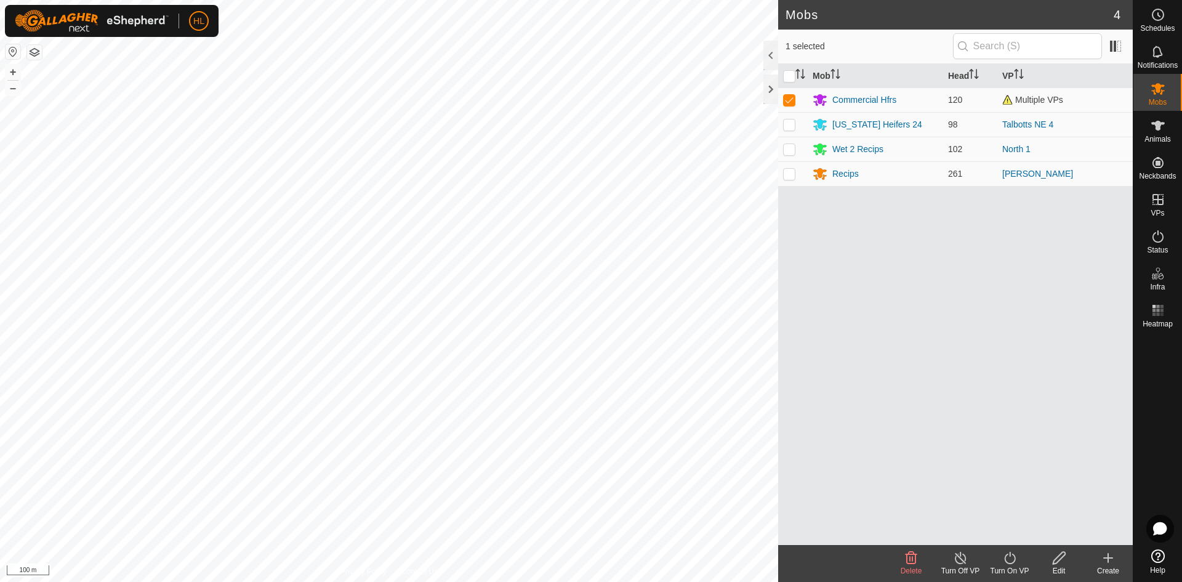
click at [965, 561] on icon at bounding box center [960, 558] width 11 height 12
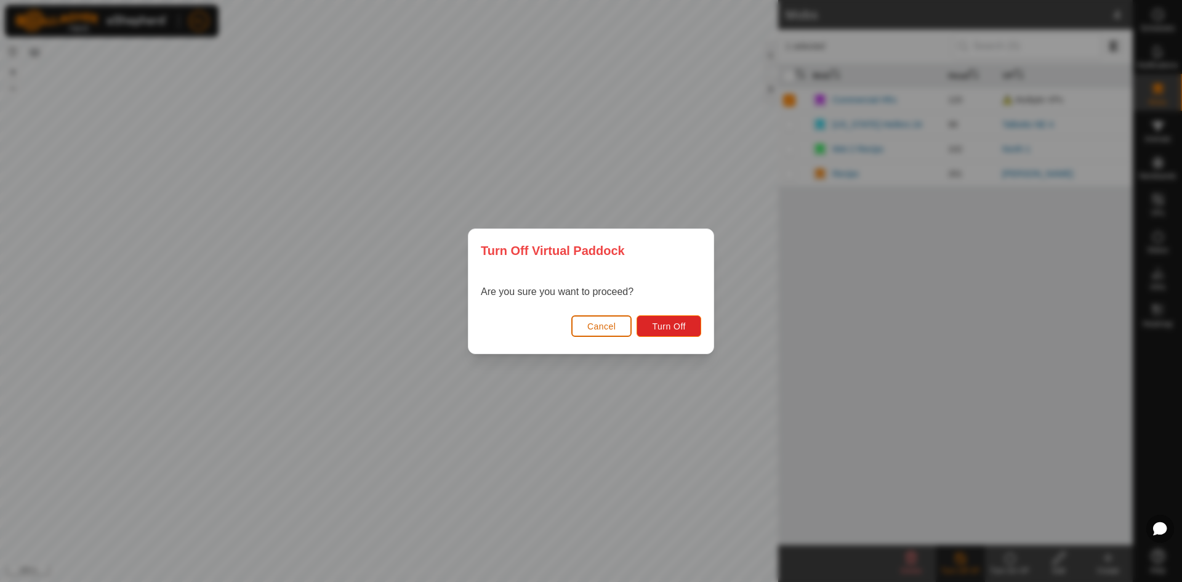
click at [618, 329] on button "Cancel" at bounding box center [601, 326] width 61 height 22
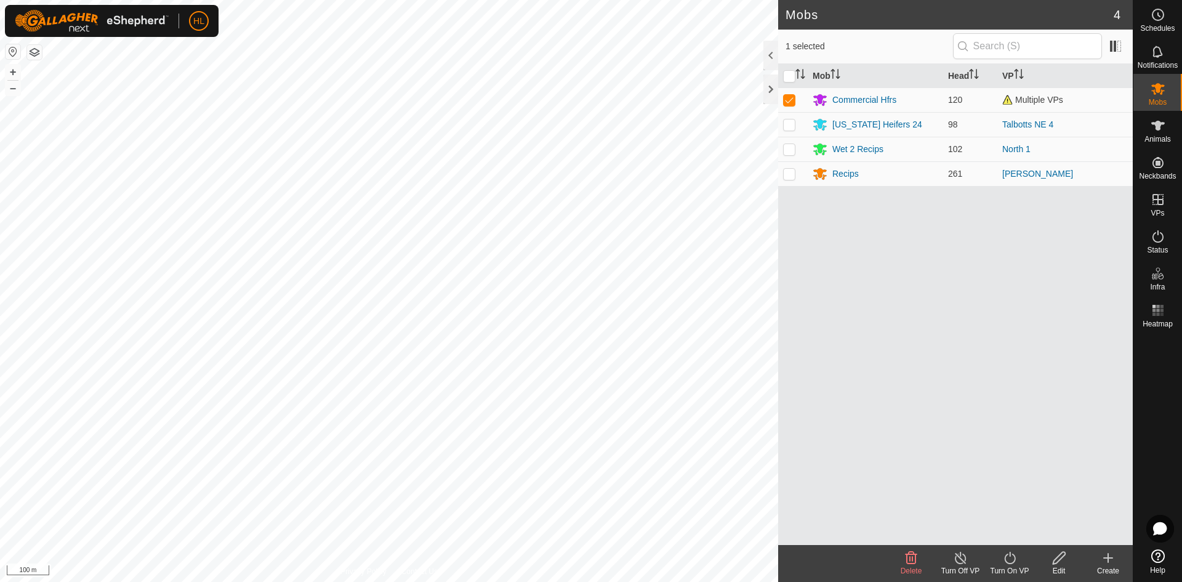
click at [1008, 560] on icon at bounding box center [1009, 557] width 15 height 15
click at [1021, 528] on link "Now" at bounding box center [1047, 530] width 122 height 25
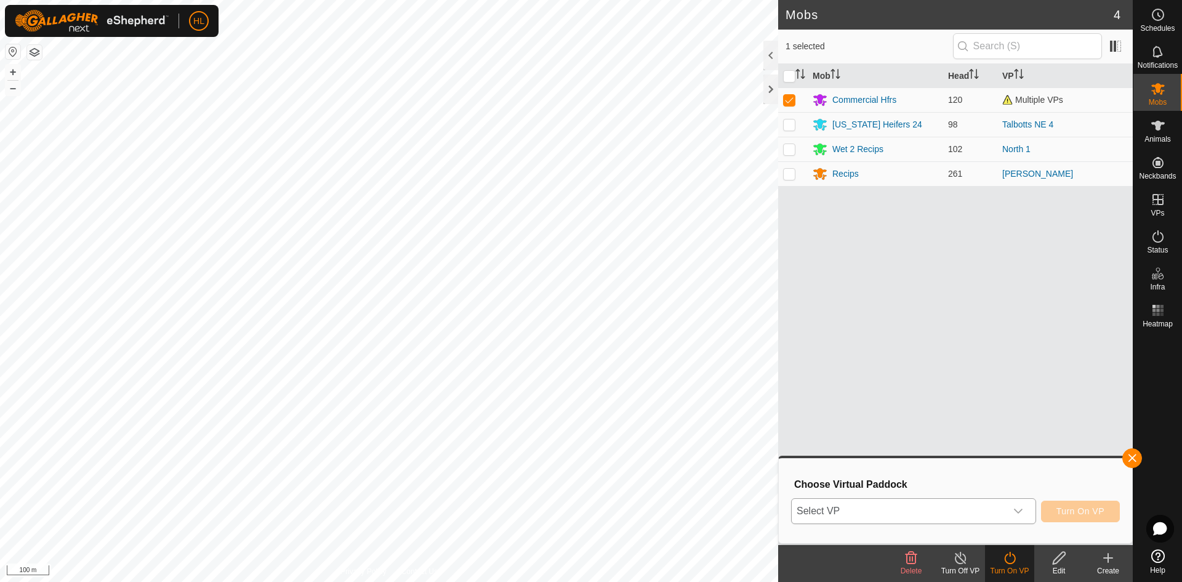
click at [910, 509] on span "Select VP" at bounding box center [899, 511] width 214 height 25
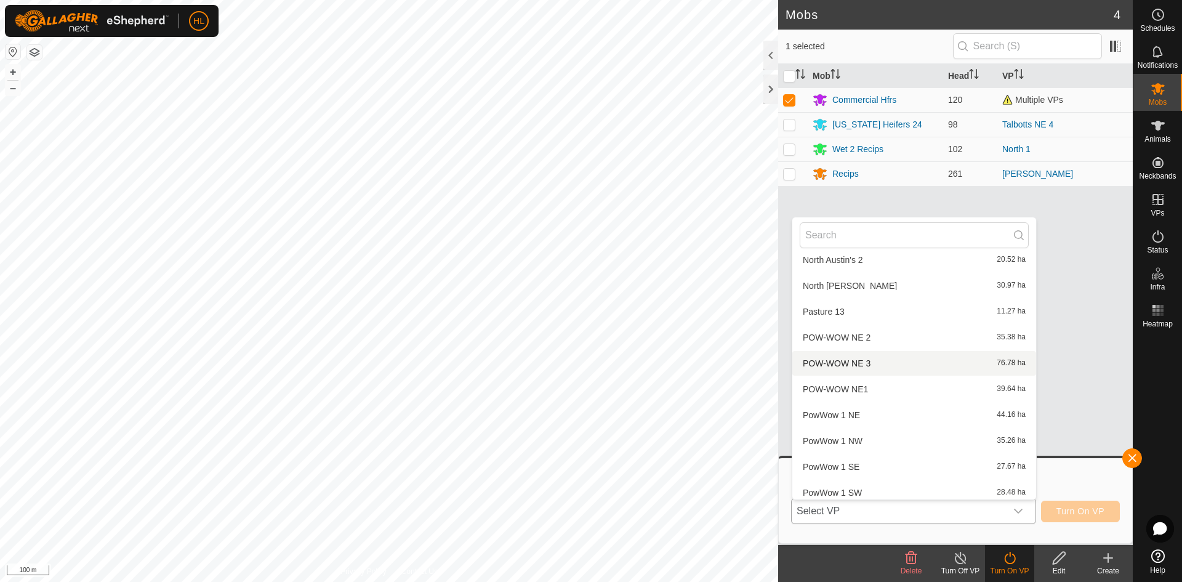
scroll to position [1047, 0]
click at [865, 368] on li "POW-WOW NE 2 35.38 ha" at bounding box center [914, 359] width 244 height 25
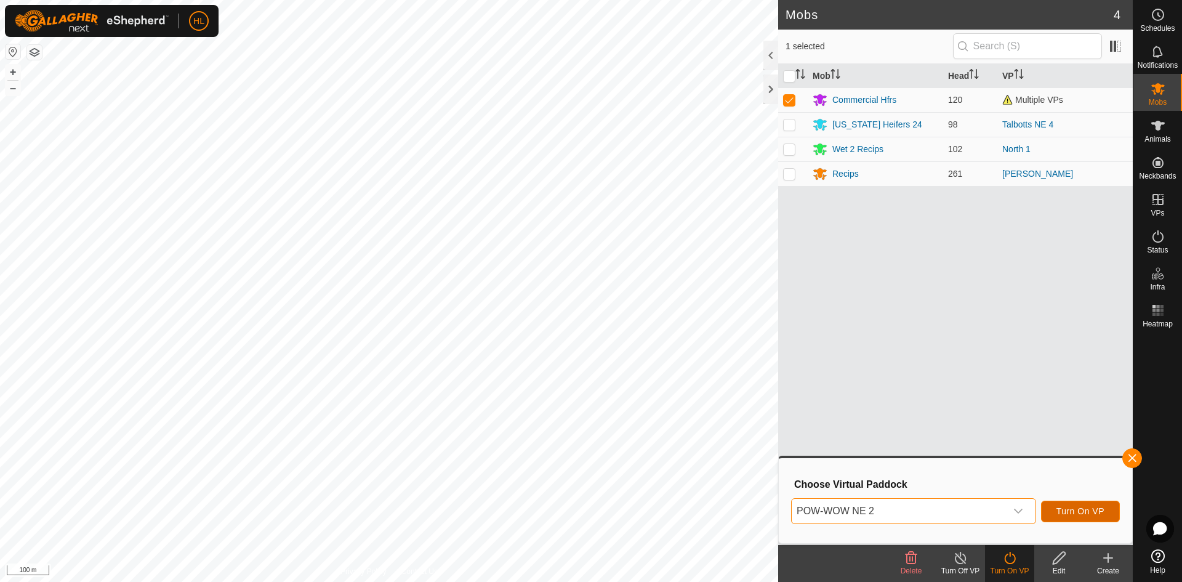
click at [1082, 512] on span "Turn On VP" at bounding box center [1081, 511] width 48 height 10
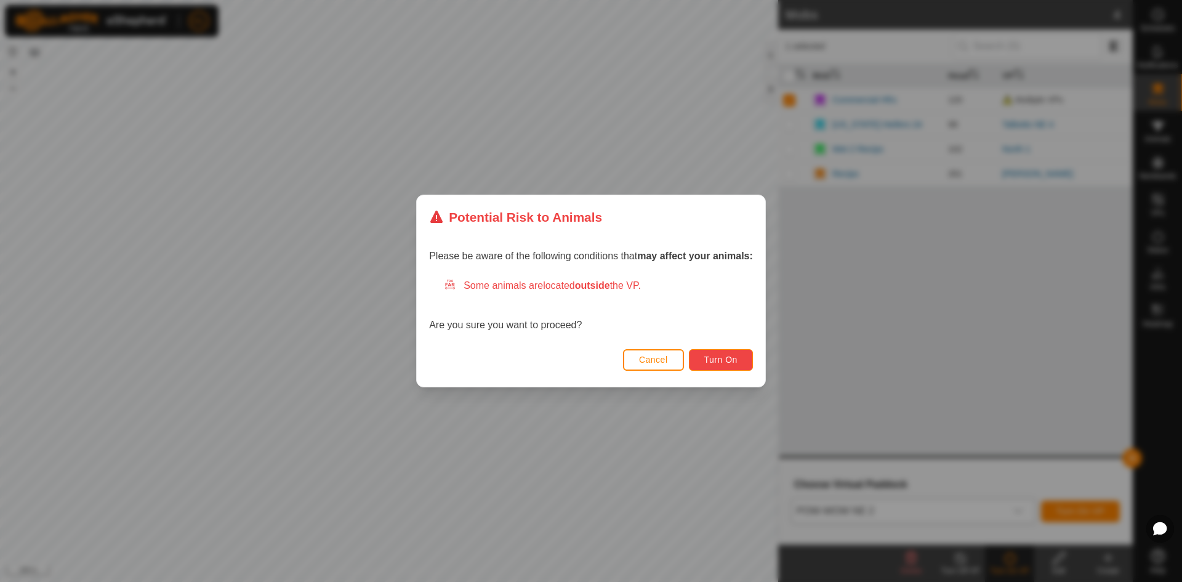
click at [749, 368] on button "Turn On" at bounding box center [721, 360] width 64 height 22
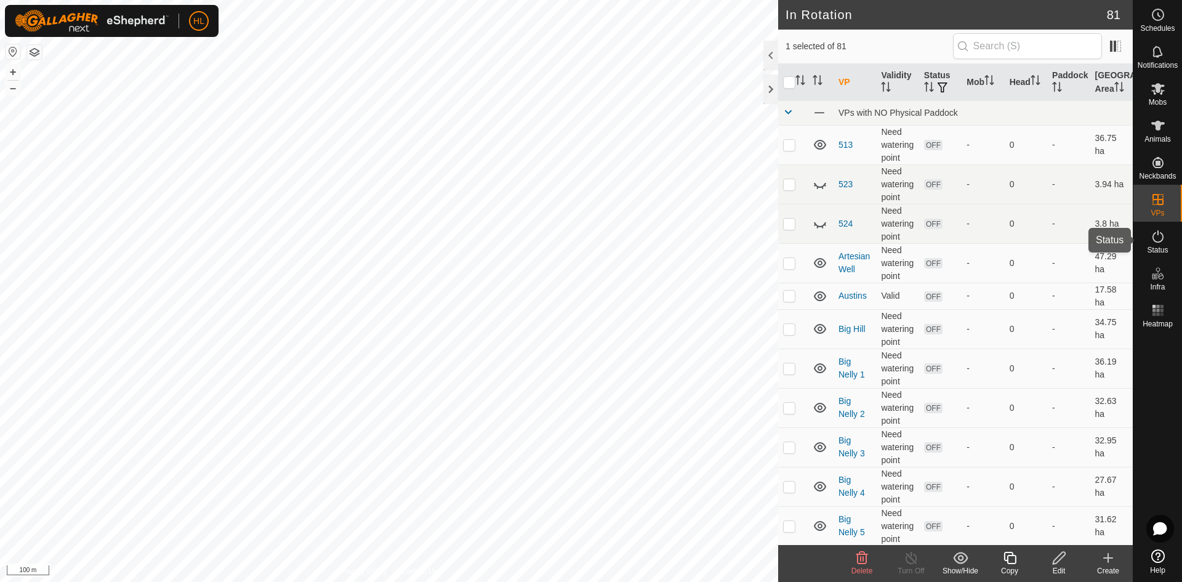
click at [1159, 242] on icon at bounding box center [1158, 236] width 11 height 12
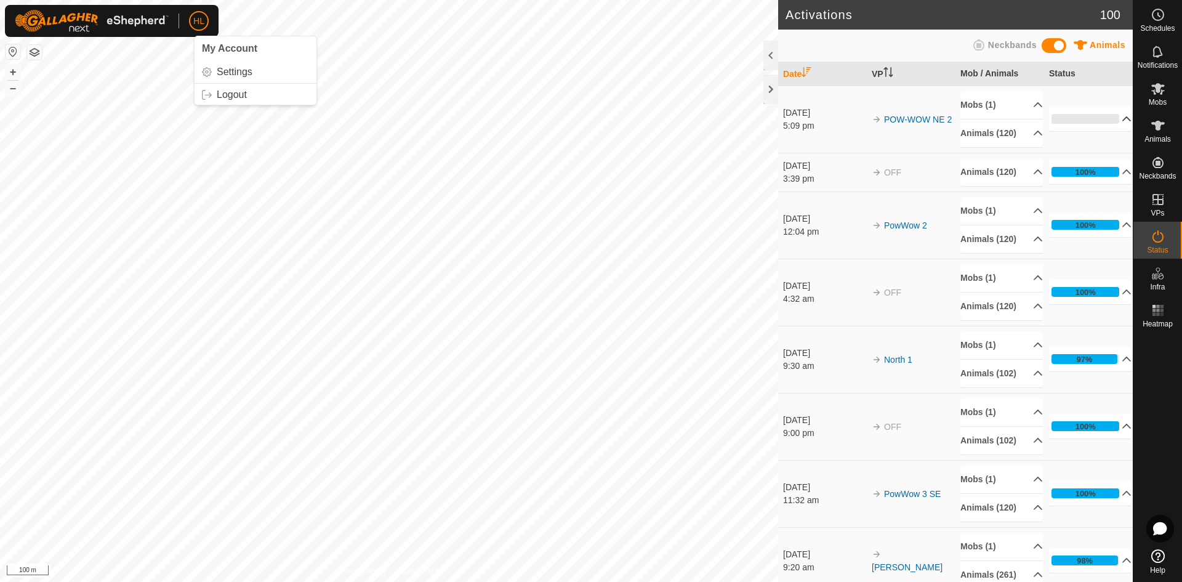
click at [1066, 124] on p-accordion-header "0%" at bounding box center [1090, 119] width 83 height 25
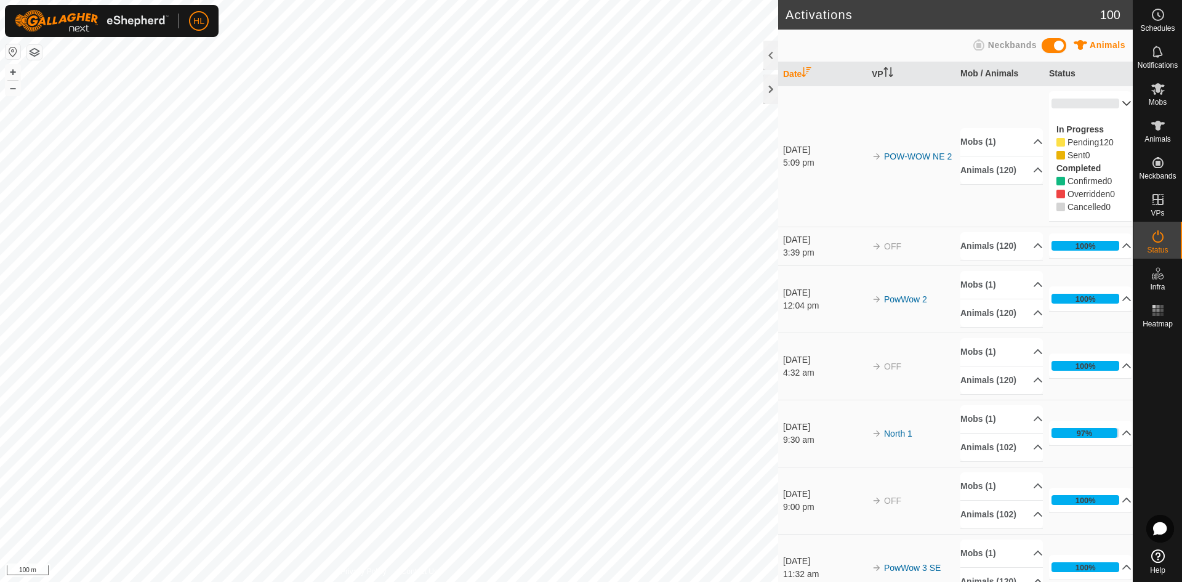
click at [1096, 104] on p-accordion-header "0%" at bounding box center [1090, 103] width 83 height 25
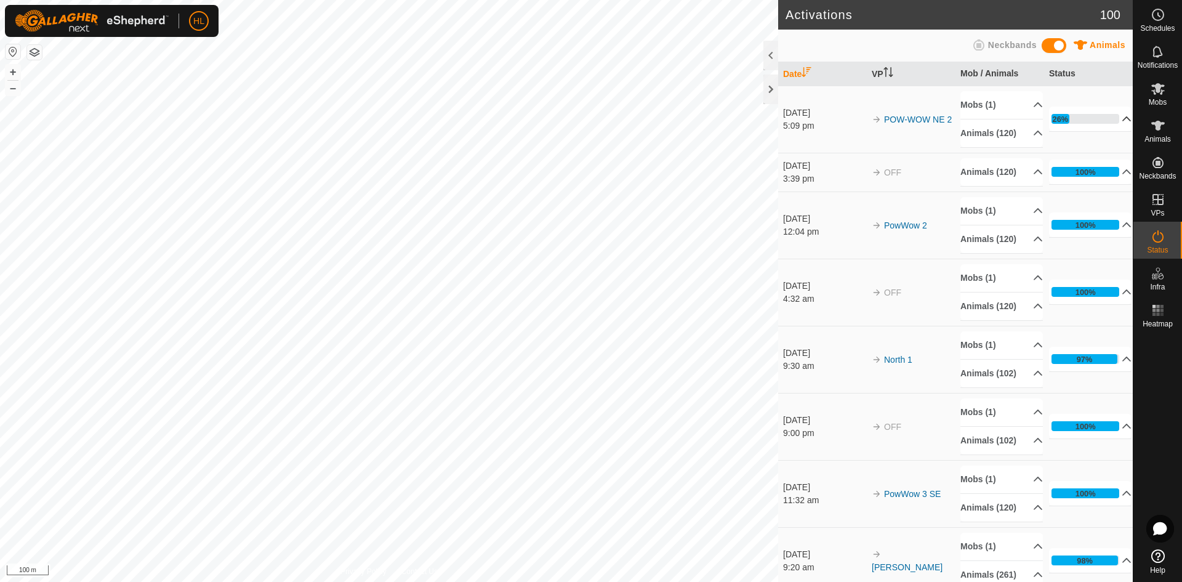
click at [1085, 130] on p-accordion-header "26%" at bounding box center [1090, 119] width 83 height 25
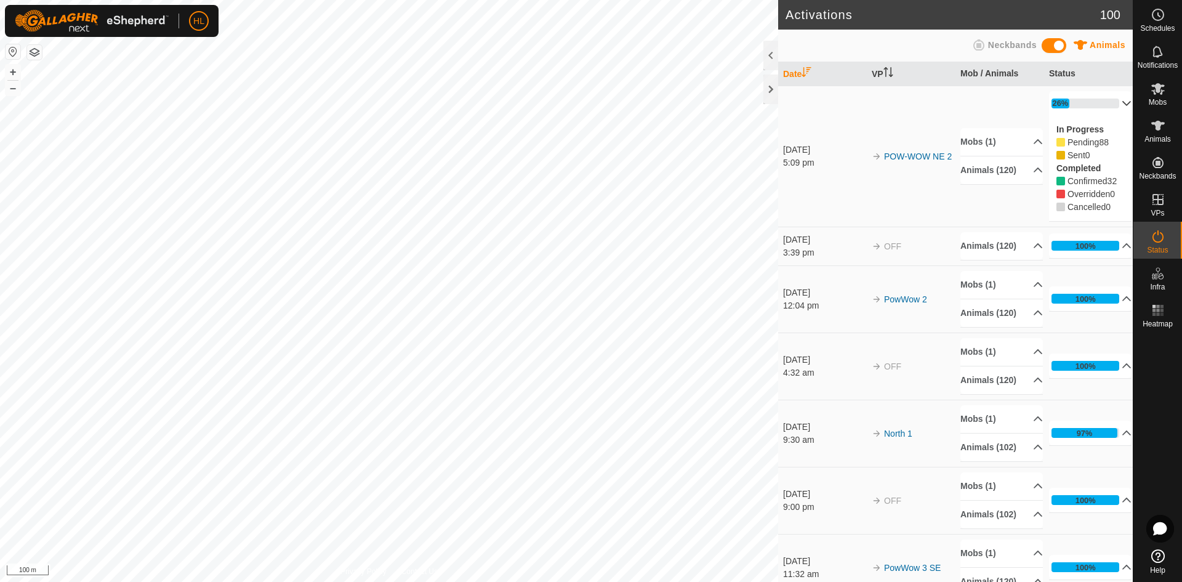
click at [1088, 105] on p-accordion-header "26%" at bounding box center [1090, 103] width 83 height 25
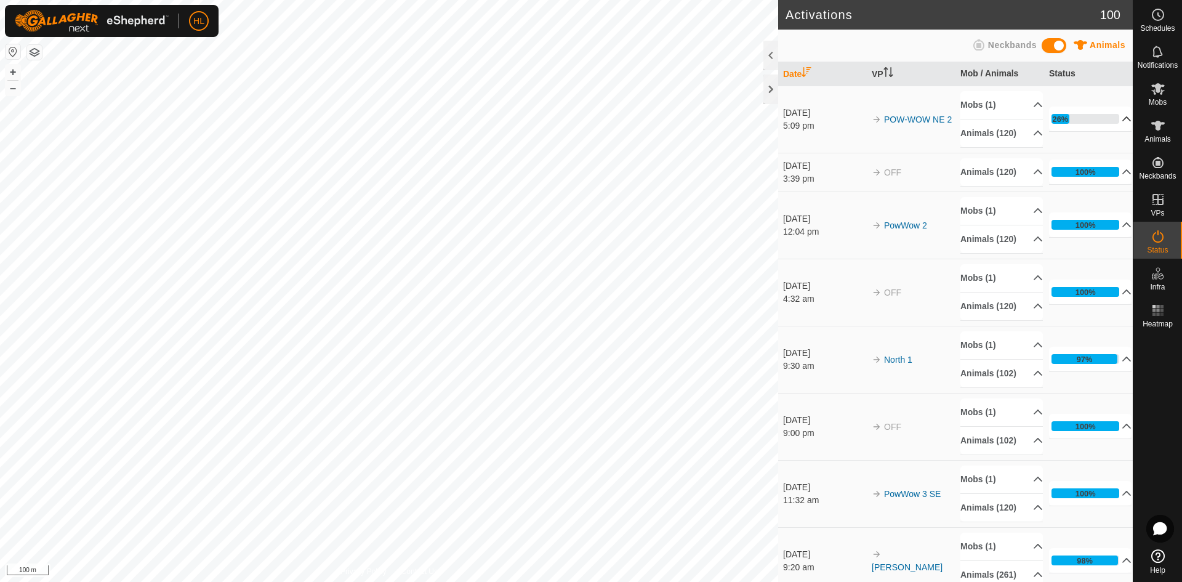
click at [1063, 125] on div "26%" at bounding box center [1061, 119] width 16 height 12
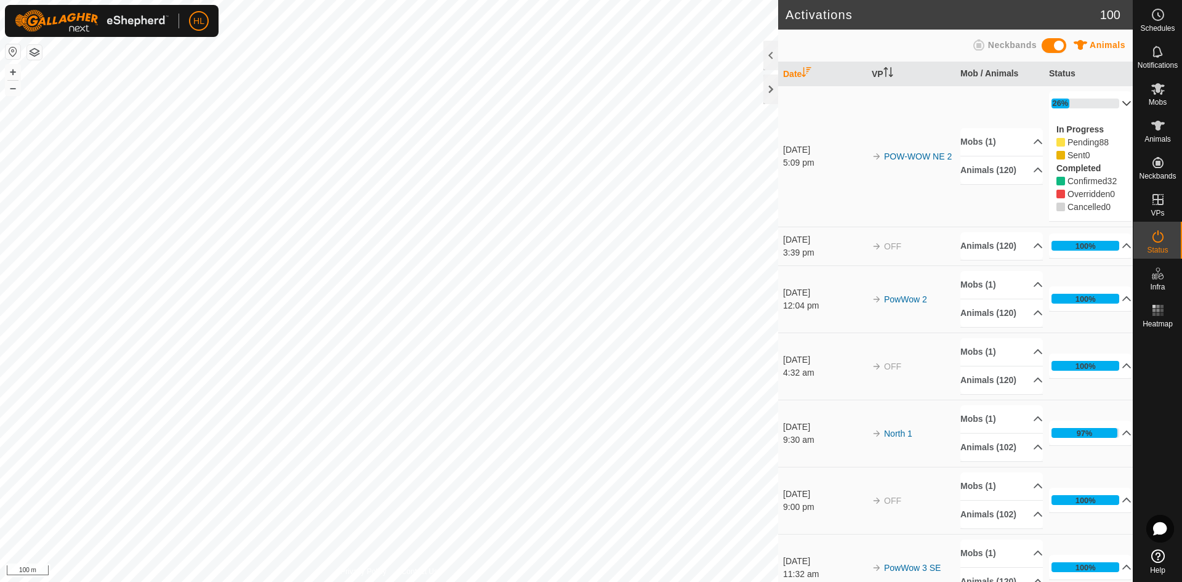
click at [1089, 103] on p-accordion-header "26%" at bounding box center [1090, 103] width 83 height 25
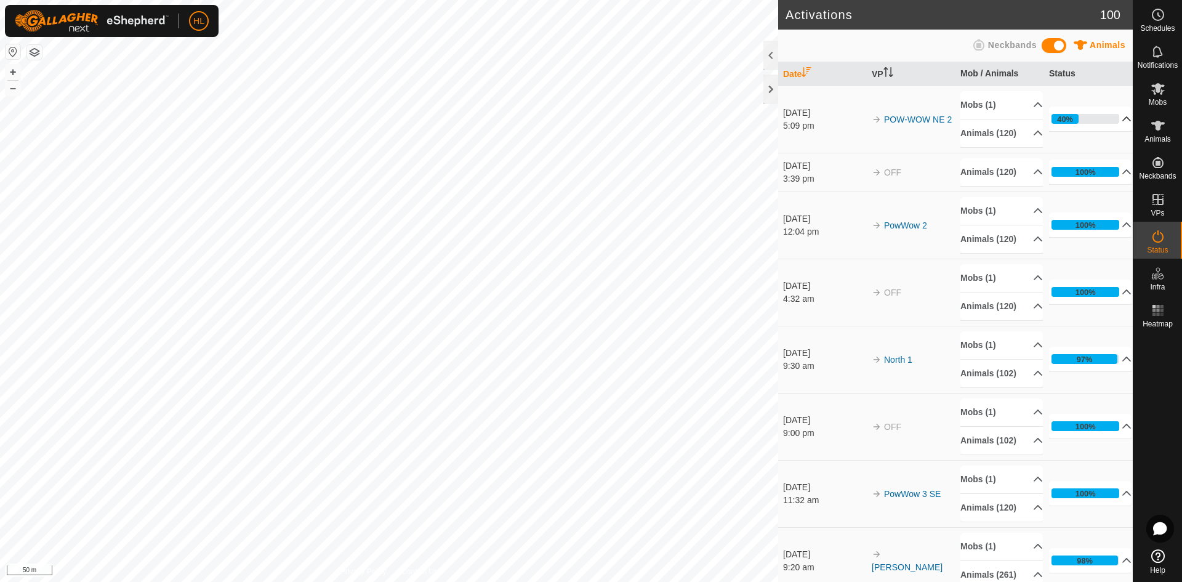
click at [1098, 131] on p-accordion-header "40%" at bounding box center [1090, 119] width 83 height 25
